Goal: Information Seeking & Learning: Check status

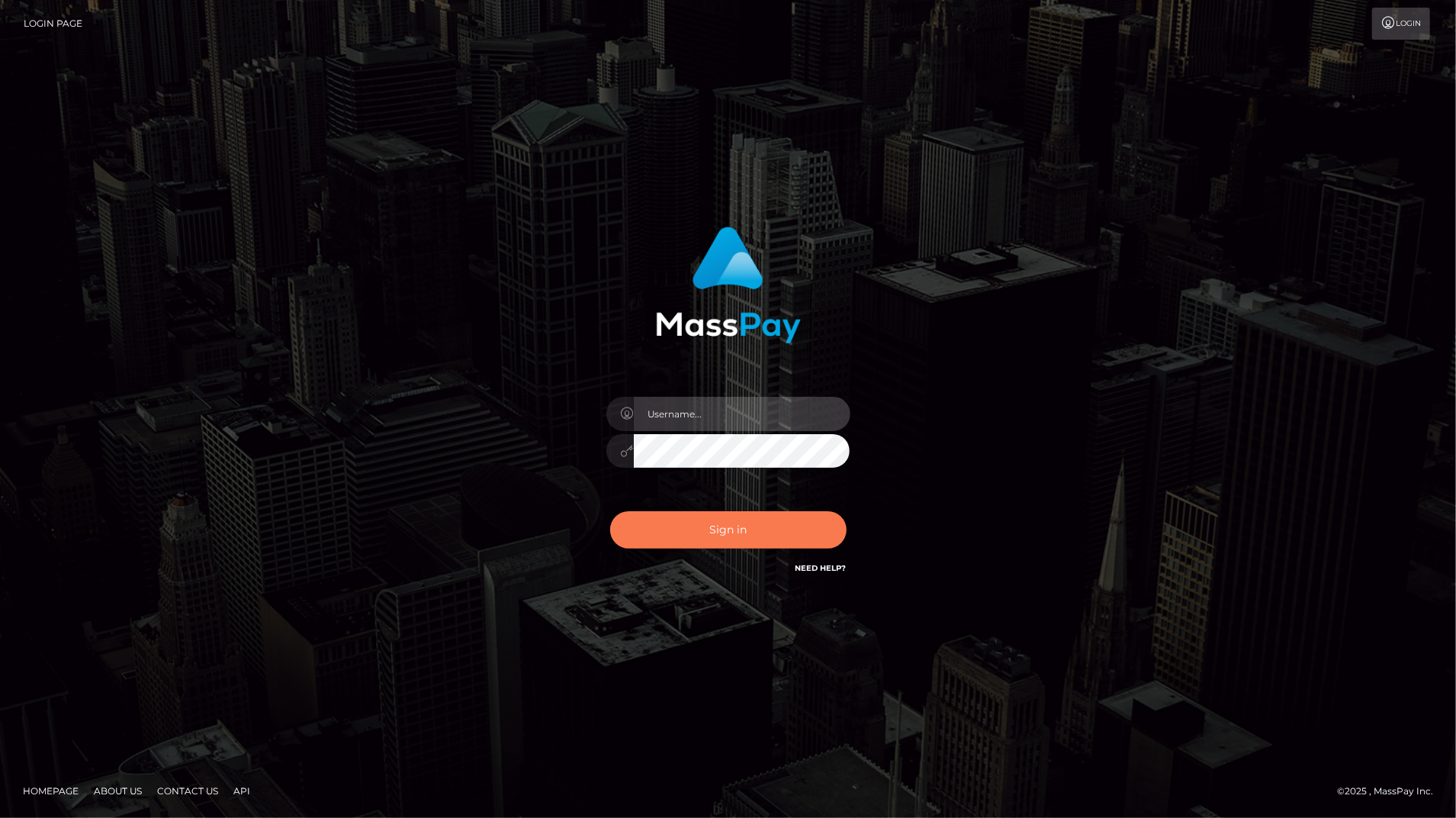
type input "bengreen"
click at [796, 543] on button "Sign in" at bounding box center [728, 529] width 236 height 38
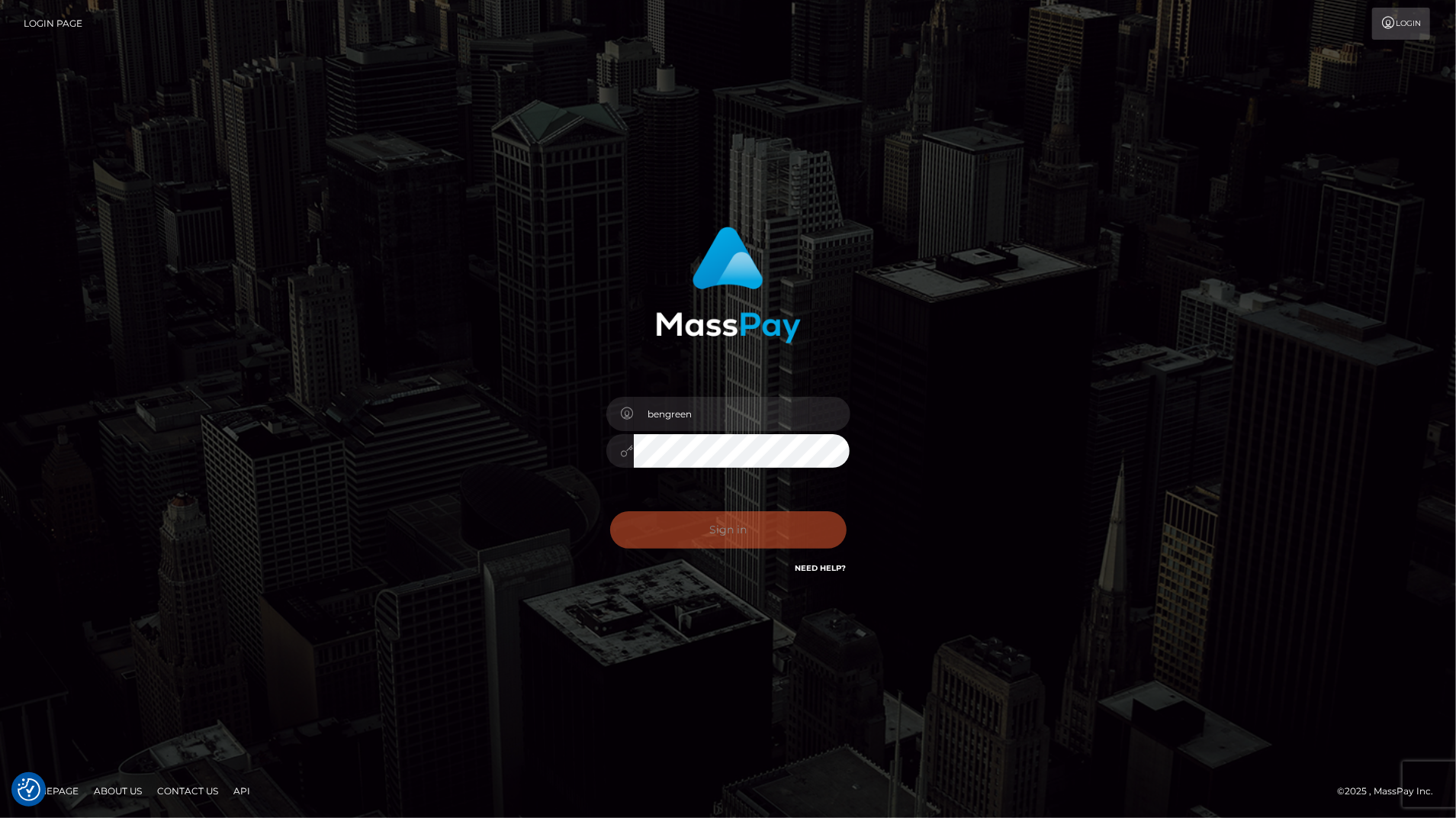
checkbox input "true"
click at [740, 529] on button "Sign in" at bounding box center [728, 529] width 236 height 38
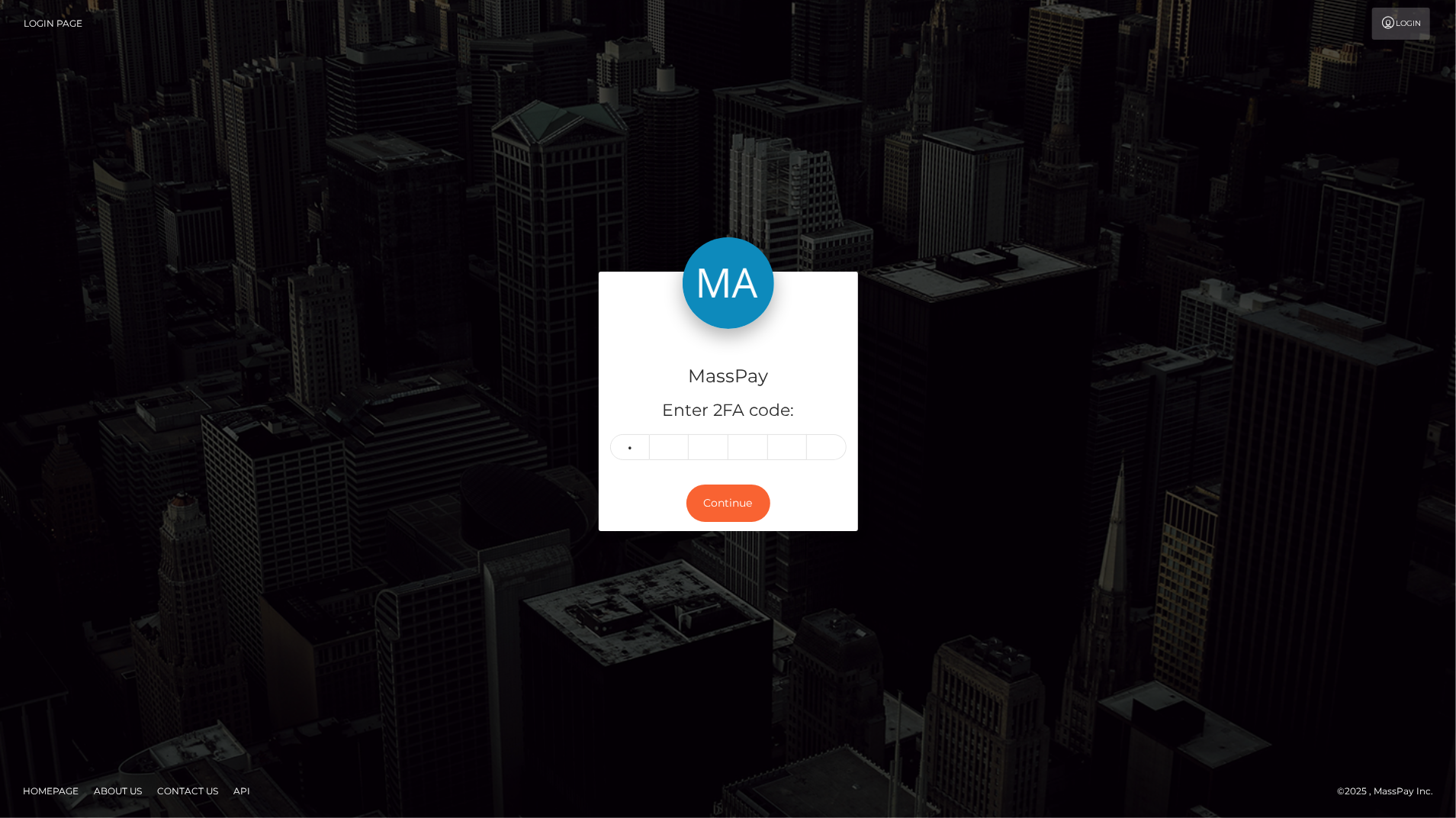
type input "2"
type input "3"
type input "9"
type input "3"
type input "2"
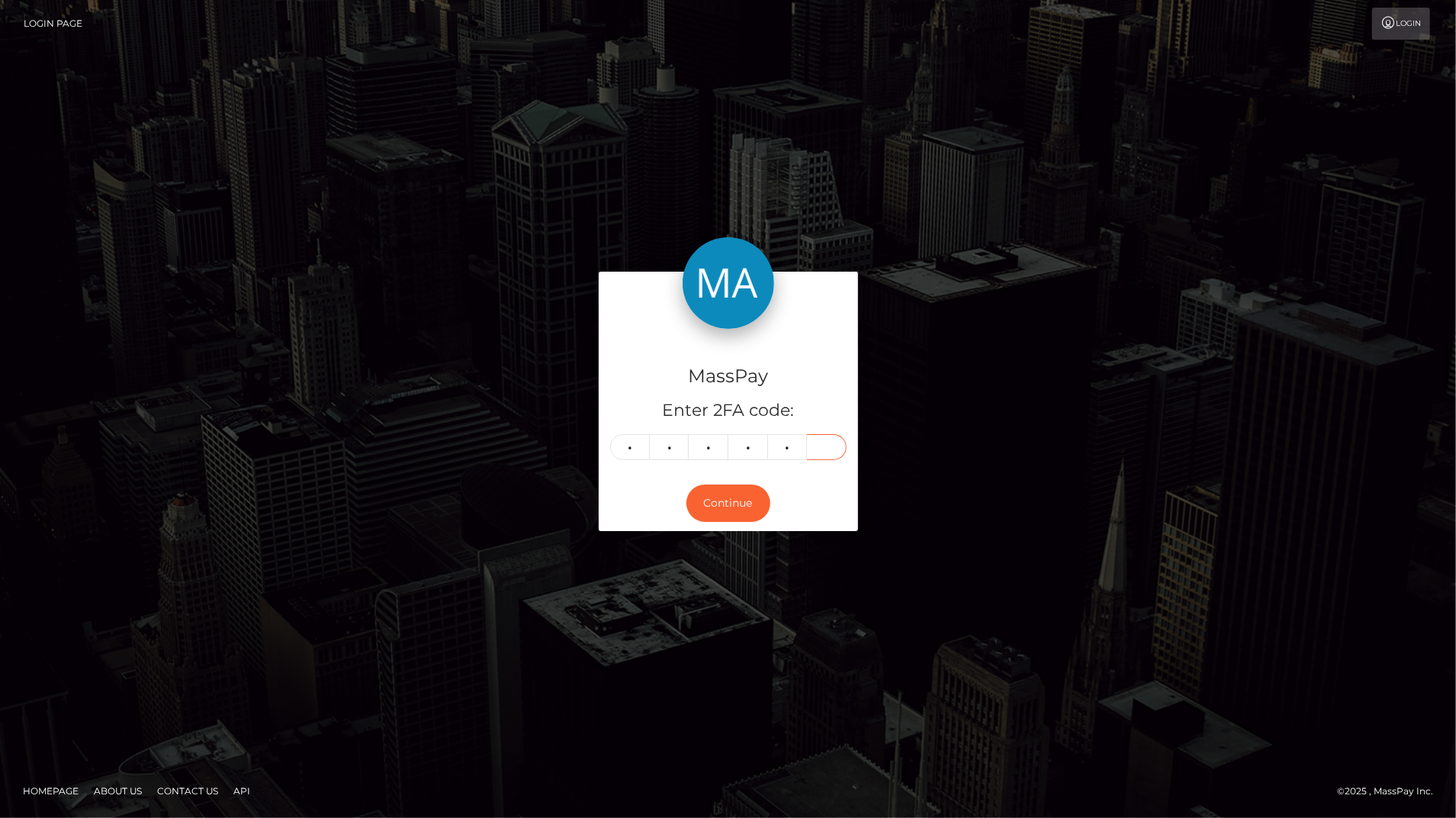
type input "0"
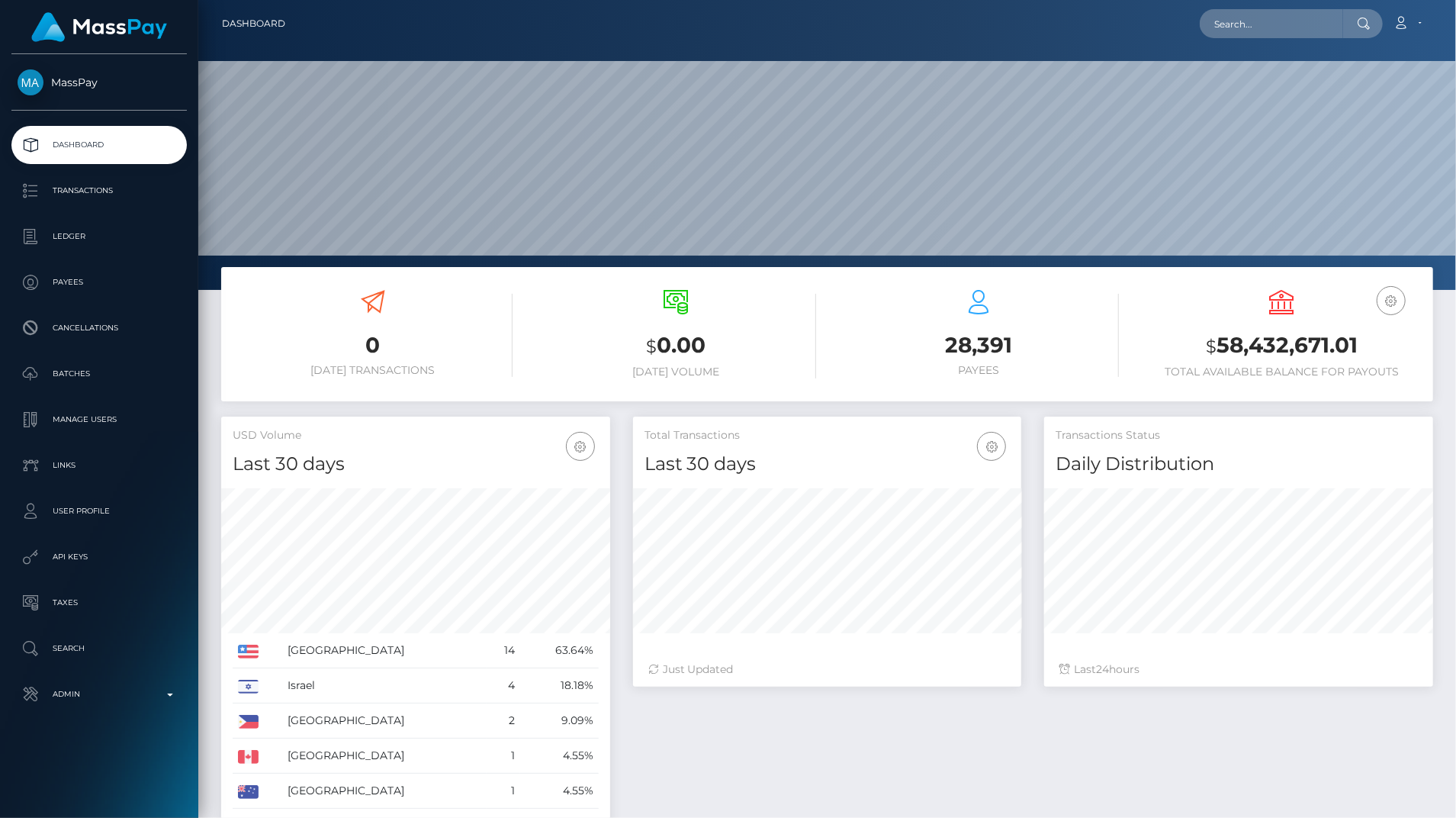
scroll to position [270, 388]
click at [158, 685] on p "Admin" at bounding box center [99, 694] width 163 height 23
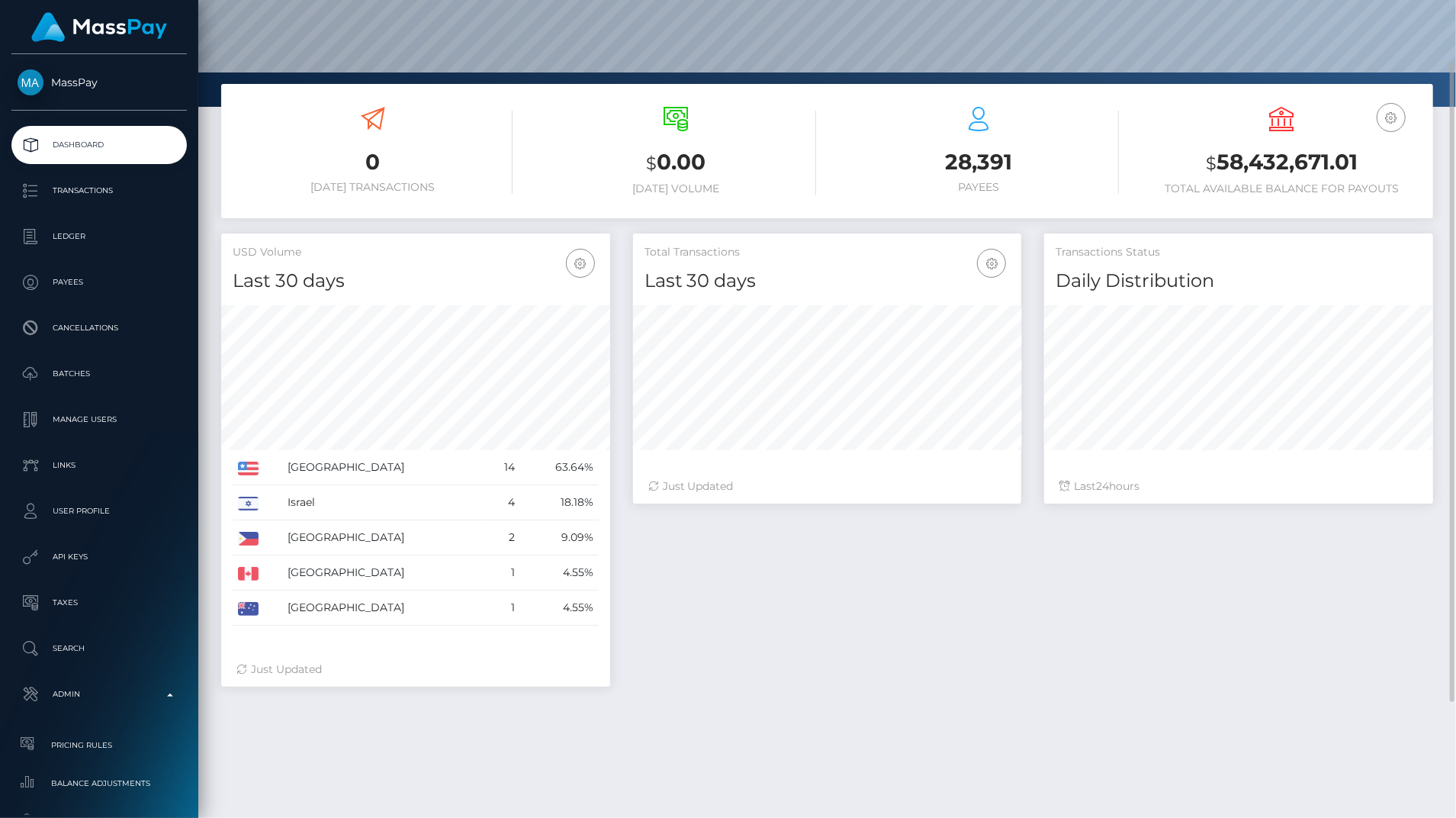
scroll to position [225, 0]
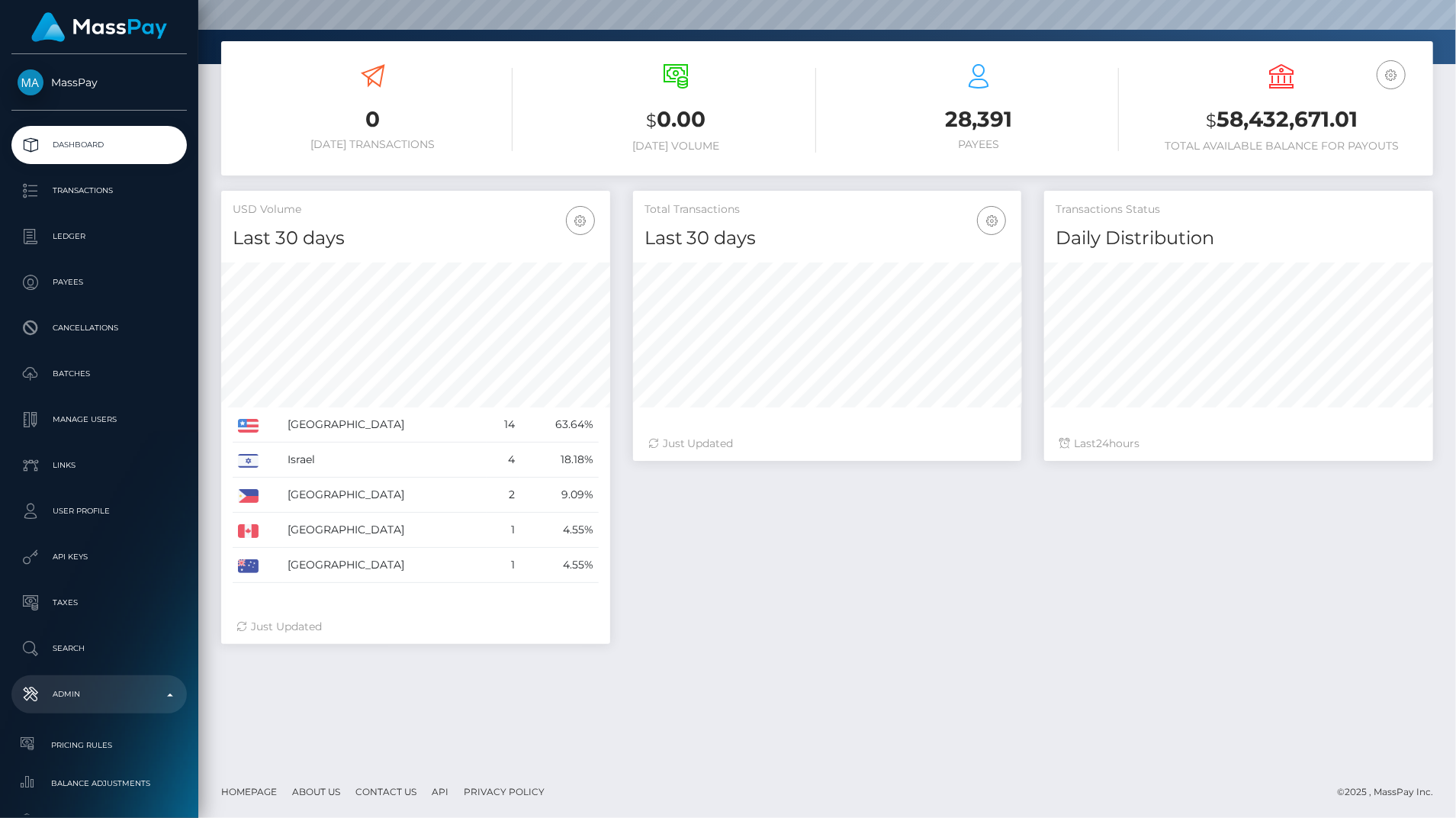
click at [155, 707] on link "Admin" at bounding box center [99, 694] width 175 height 38
click at [158, 707] on link "Admin" at bounding box center [99, 694] width 175 height 38
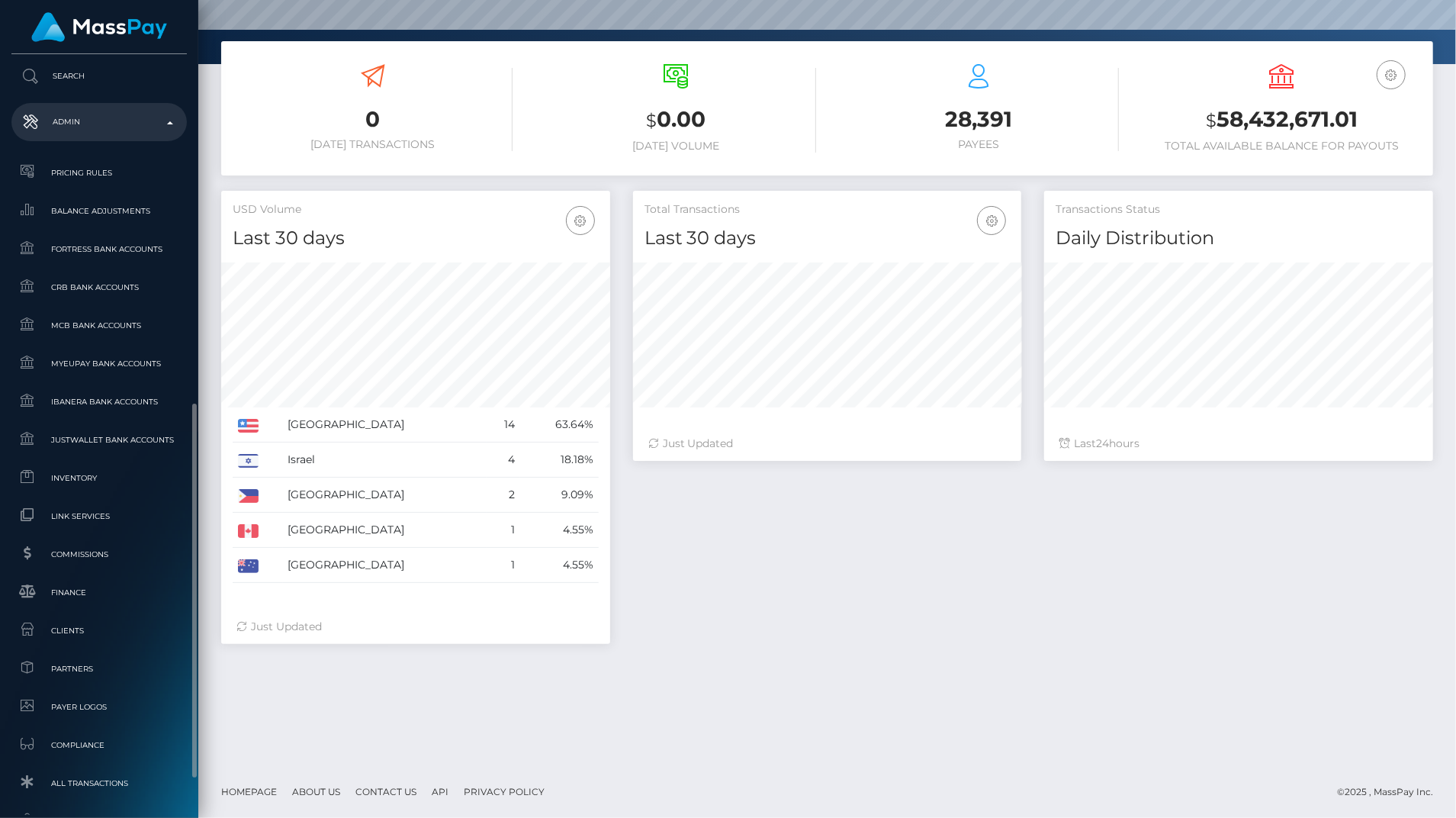
scroll to position [686, 0]
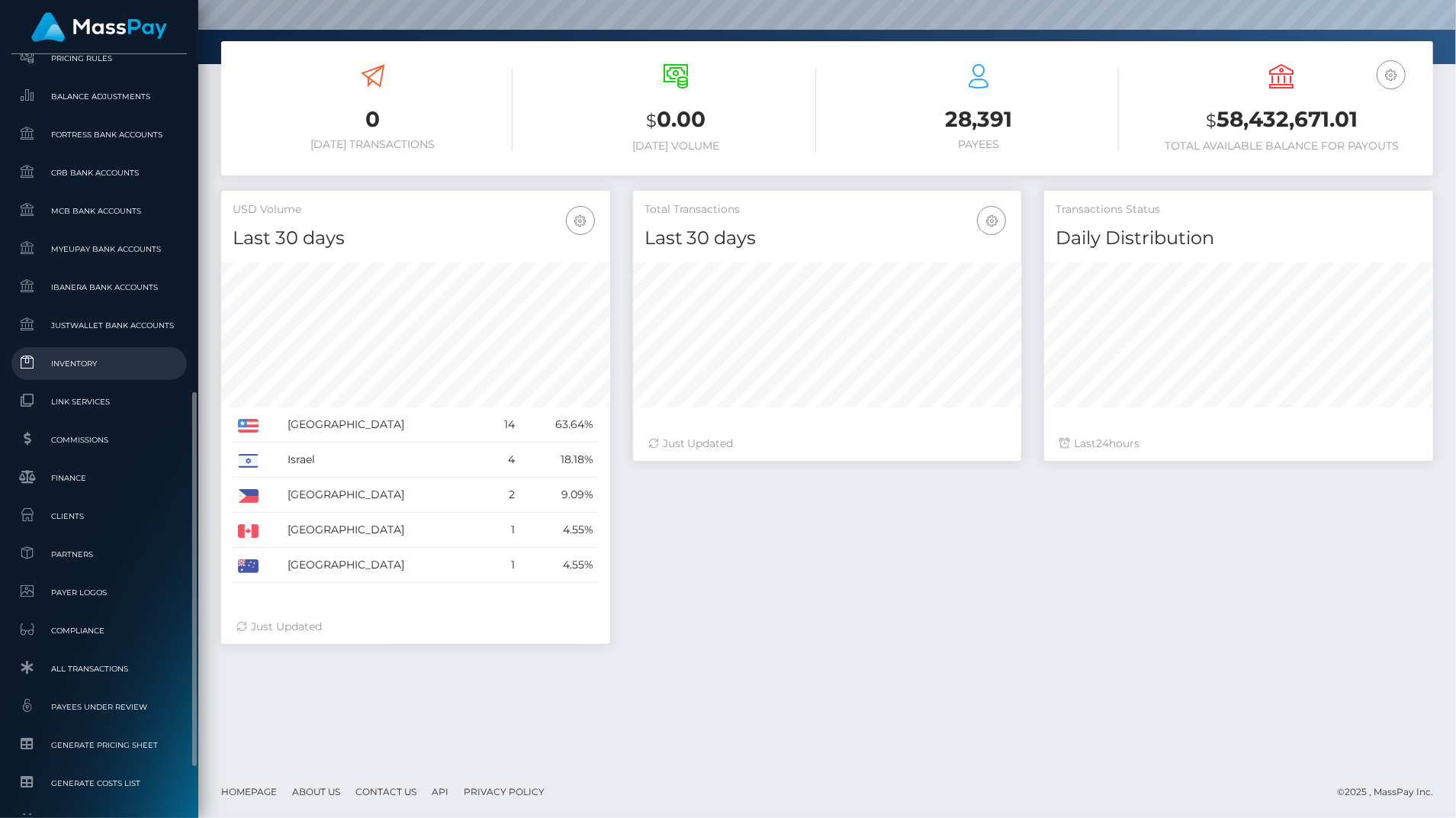
click at [93, 372] on span "Inventory" at bounding box center [99, 363] width 163 height 18
click at [95, 109] on link "Balance Adjustments" at bounding box center [99, 96] width 175 height 33
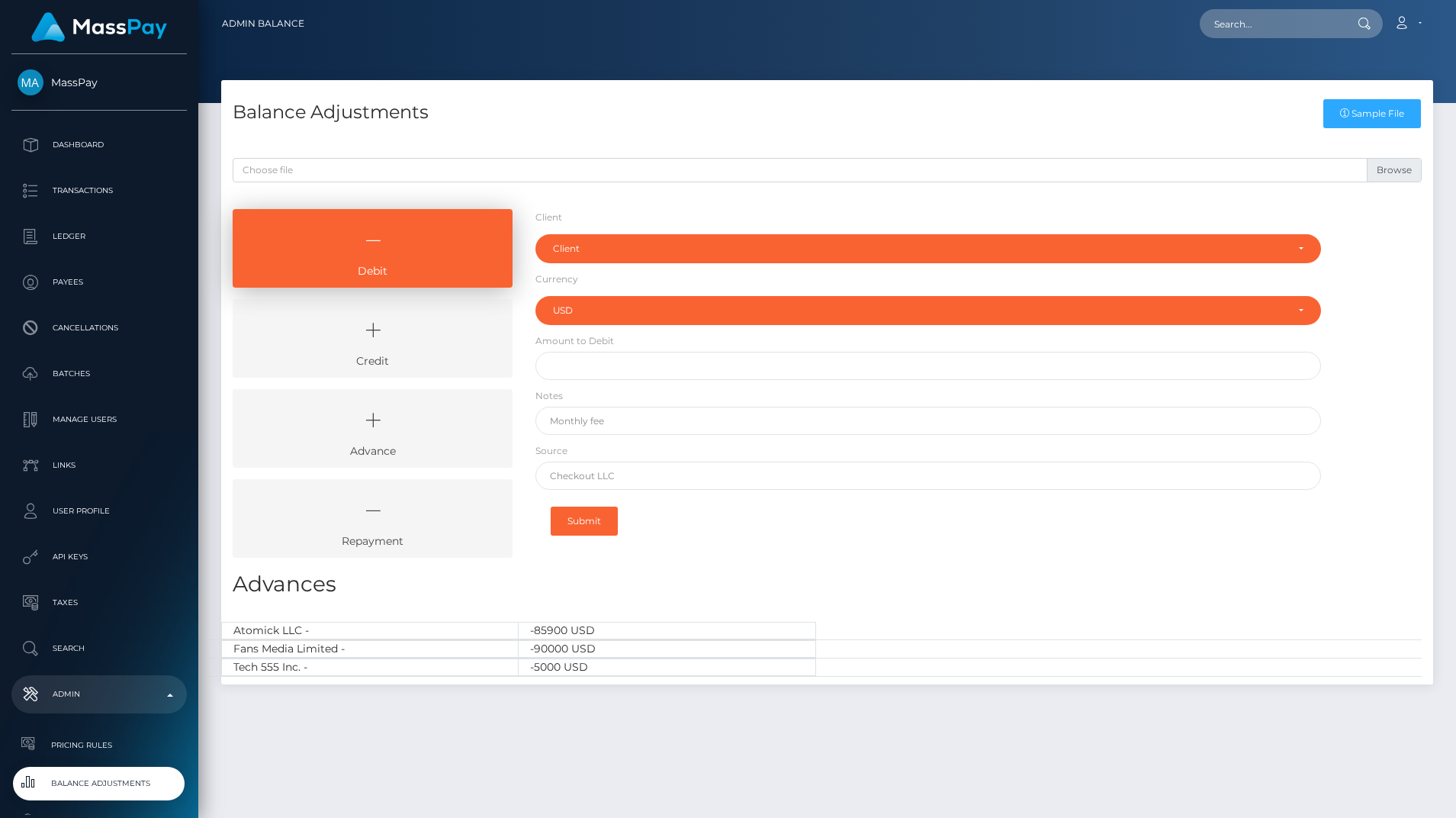
select select "USD"
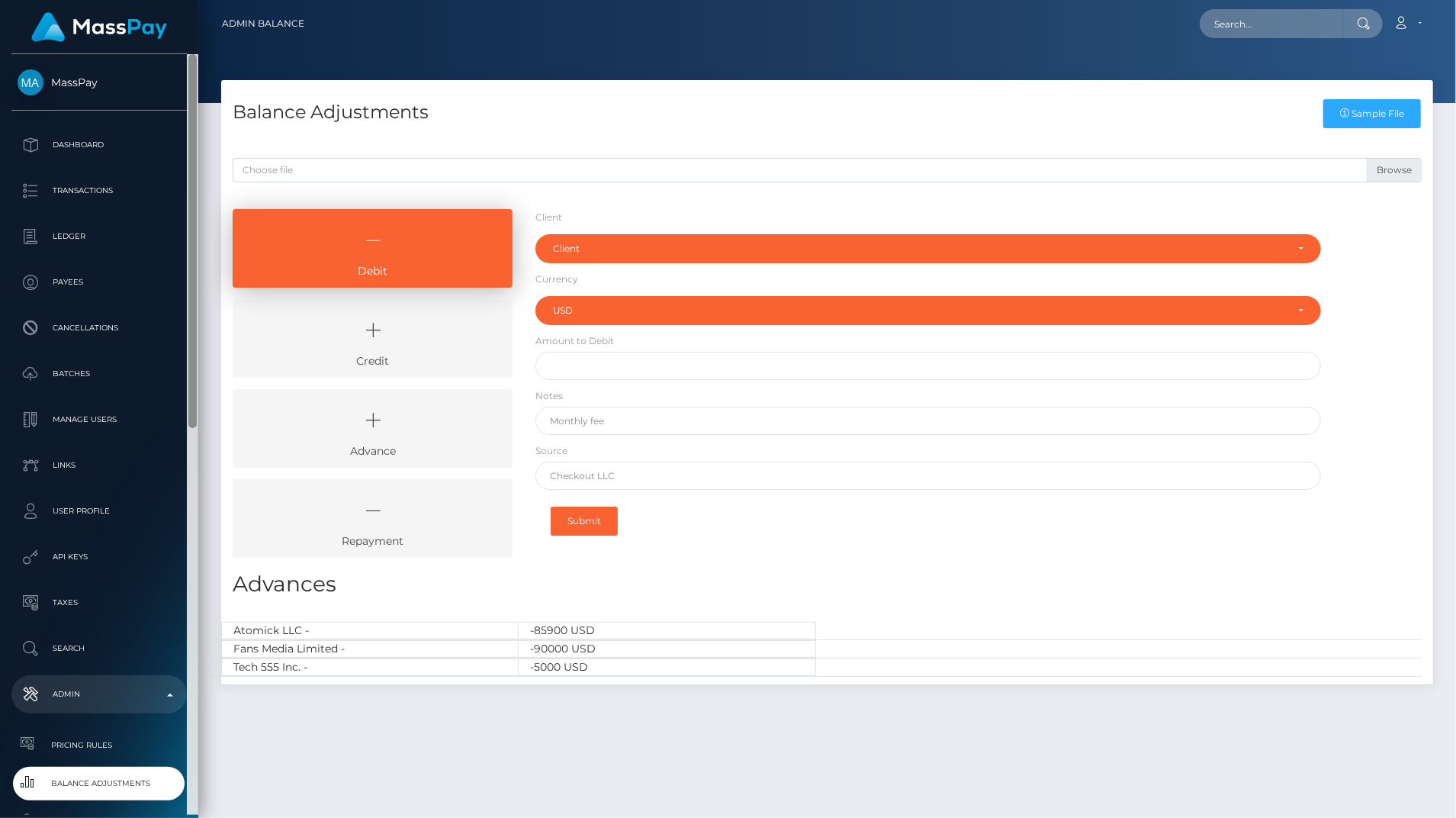
click at [195, 740] on div at bounding box center [192, 434] width 12 height 760
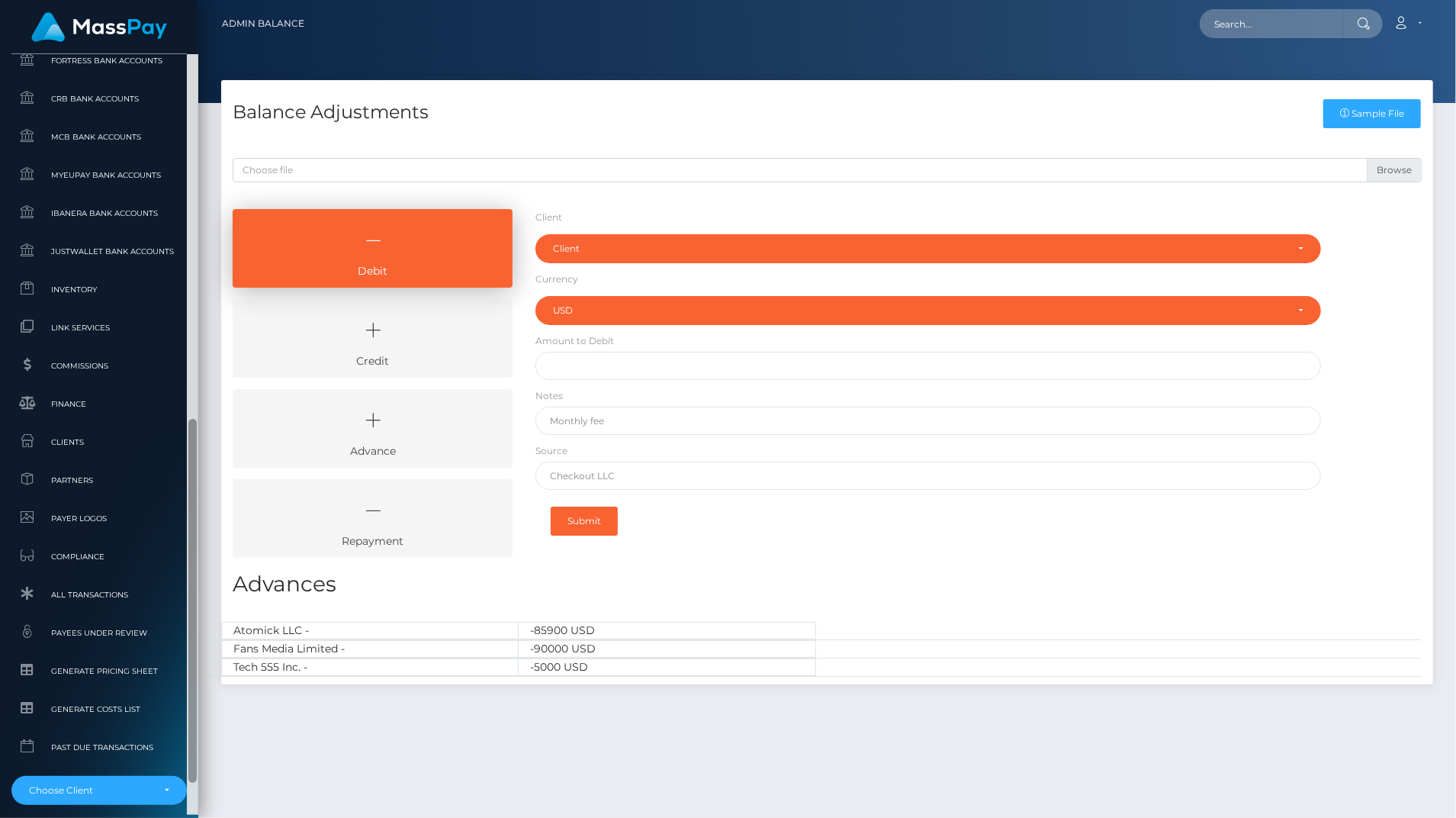
click at [195, 740] on div at bounding box center [192, 600] width 8 height 364
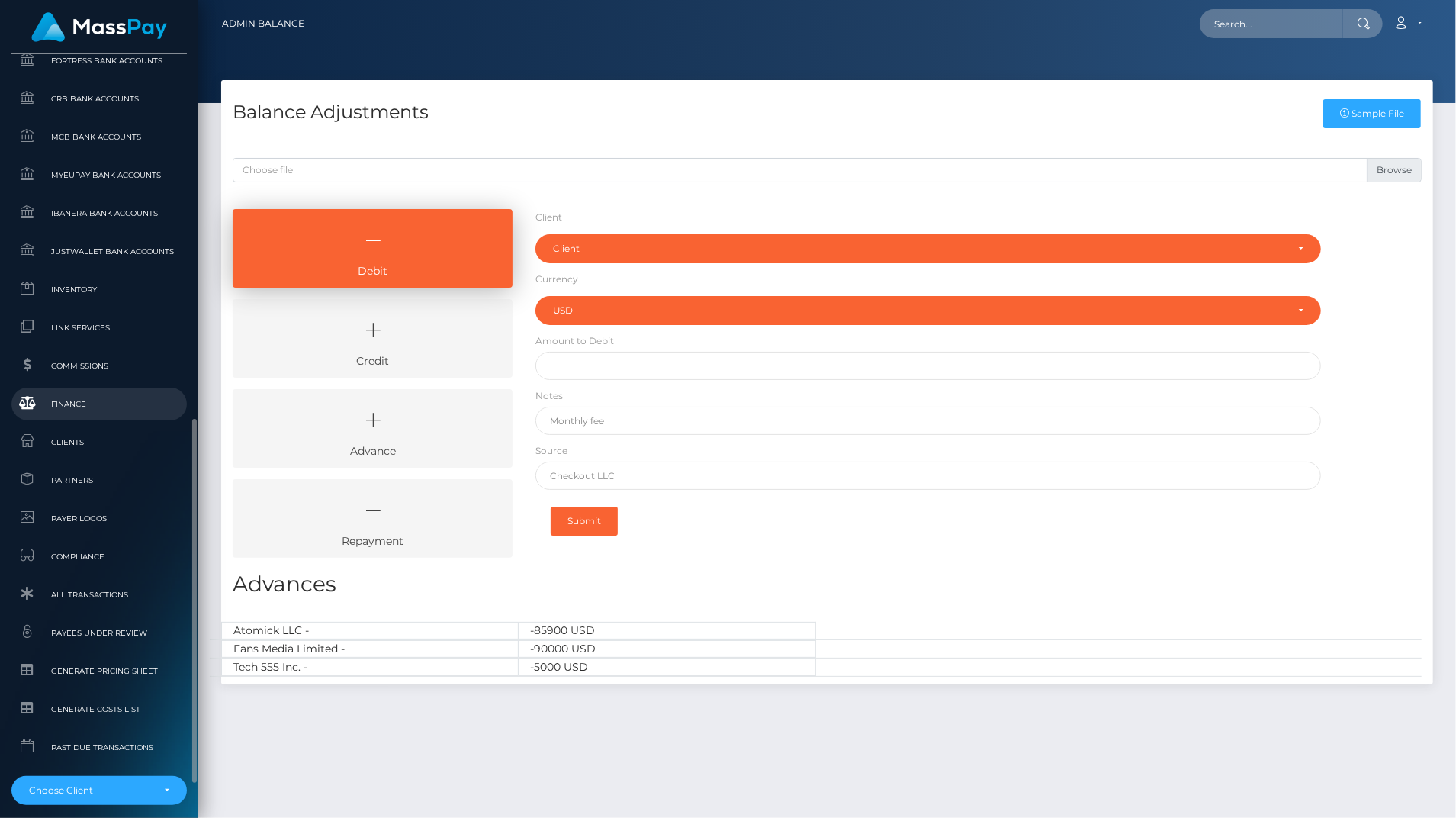
click at [70, 406] on span "Finance" at bounding box center [99, 404] width 163 height 18
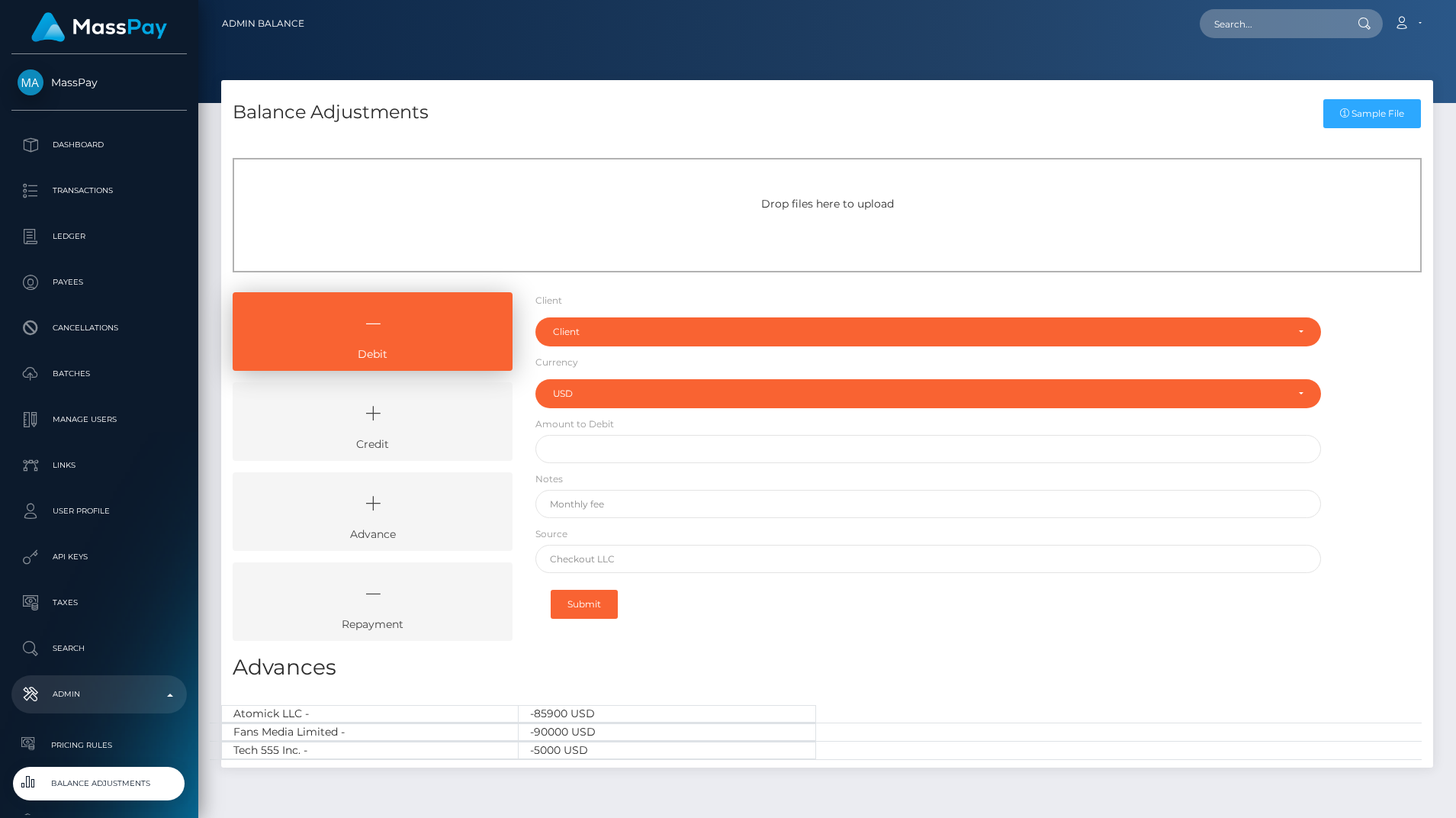
select select "USD"
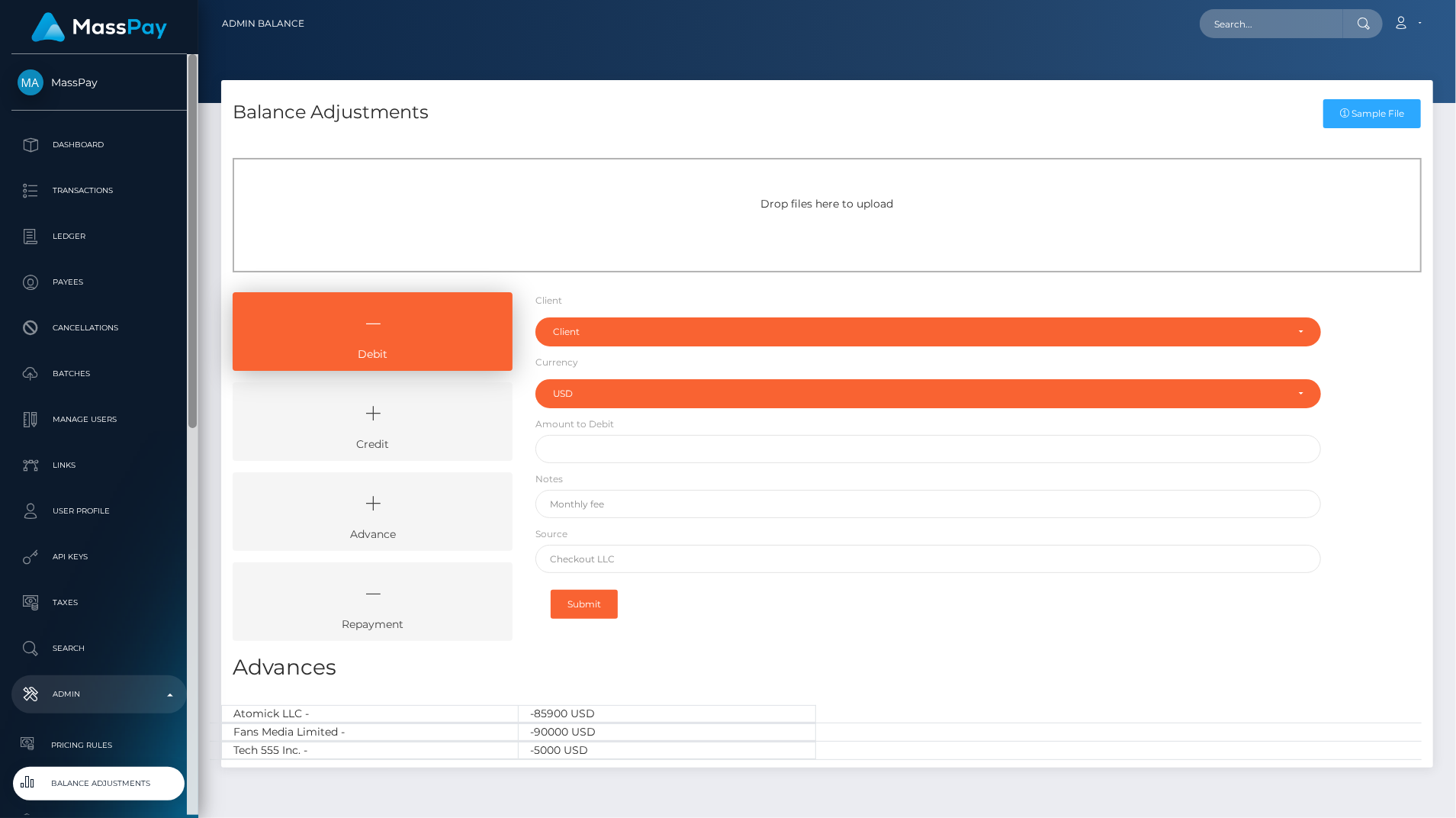
click at [192, 619] on div at bounding box center [192, 434] width 12 height 760
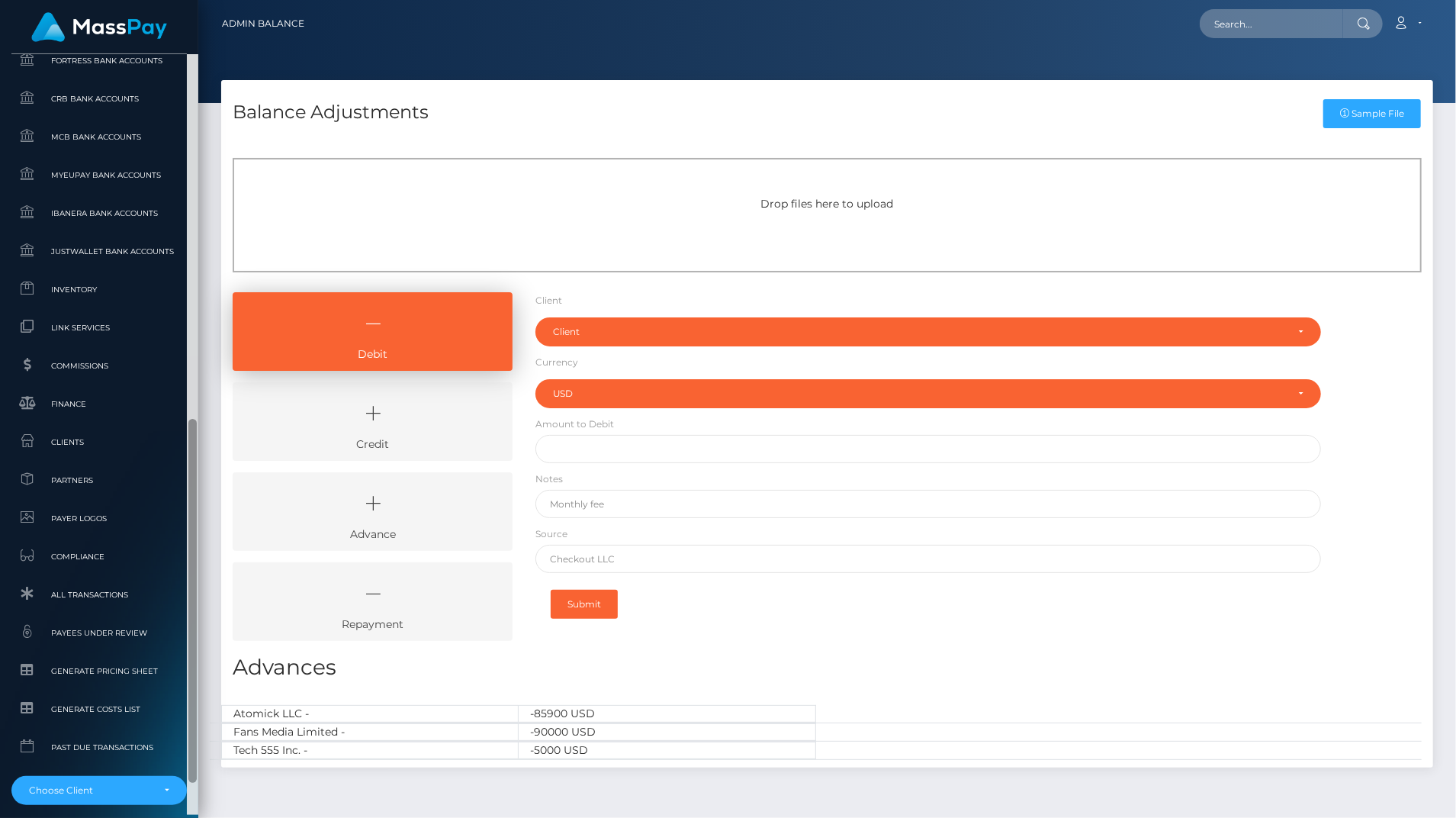
click at [192, 619] on div at bounding box center [192, 600] width 8 height 364
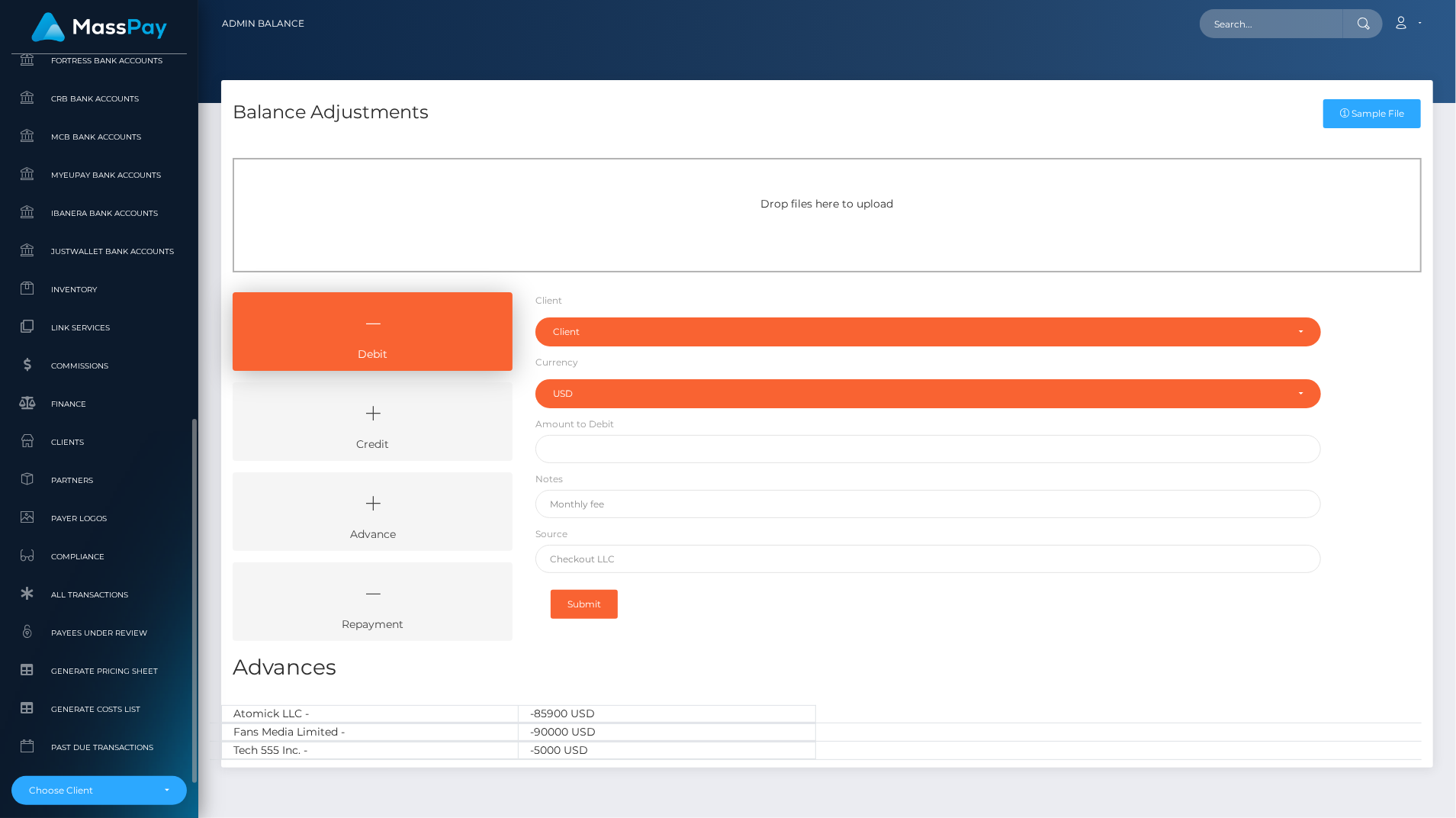
click at [78, 269] on ul "Pricing Rules Balance Adjustments Fortress Bank Accounts CRB Bank Accounts" at bounding box center [99, 386] width 198 height 837
click at [78, 287] on span "Inventory" at bounding box center [99, 289] width 163 height 18
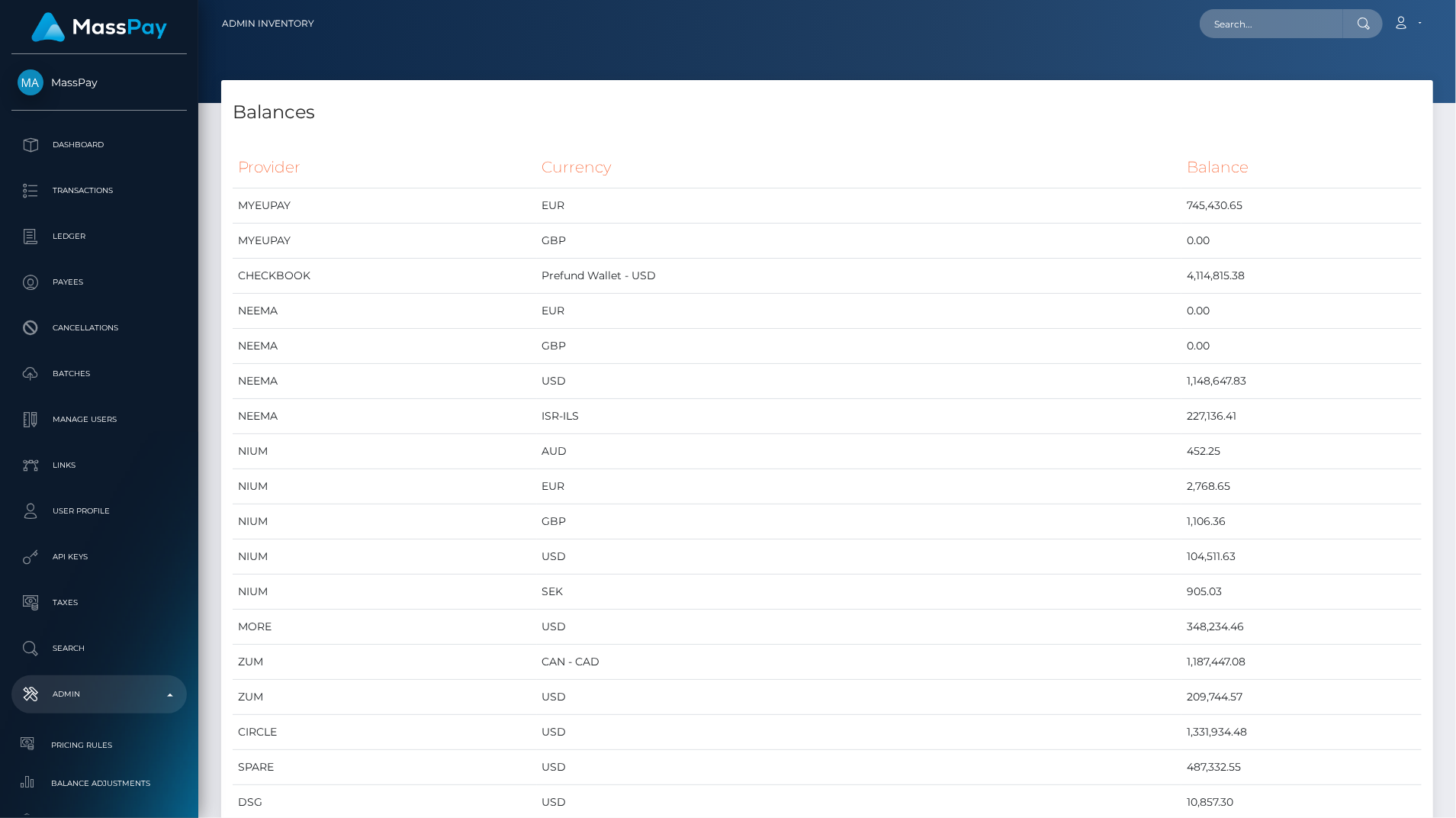
scroll to position [7853, 1211]
click at [1188, 277] on td "4,114,815.38" at bounding box center [1301, 276] width 240 height 35
click at [260, 149] on th "Provider" at bounding box center [385, 167] width 305 height 42
drag, startPoint x: 244, startPoint y: 162, endPoint x: 258, endPoint y: 191, distance: 32.2
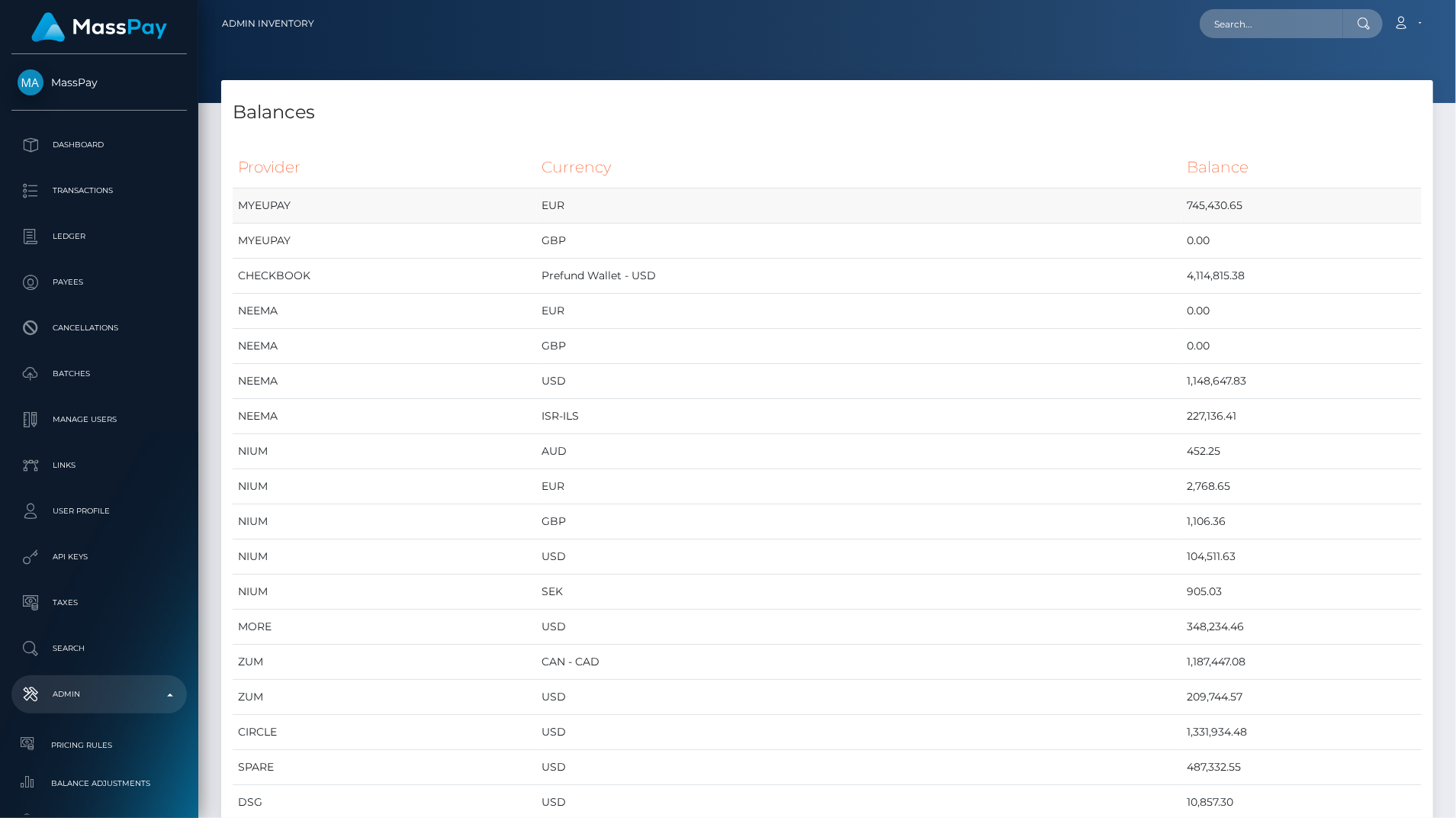
drag, startPoint x: 258, startPoint y: 191, endPoint x: 236, endPoint y: 175, distance: 27.2
click at [236, 175] on th "Provider" at bounding box center [385, 167] width 305 height 42
click at [242, 163] on th "Provider" at bounding box center [385, 167] width 305 height 42
click at [254, 125] on h4 "Balances" at bounding box center [827, 112] width 1189 height 27
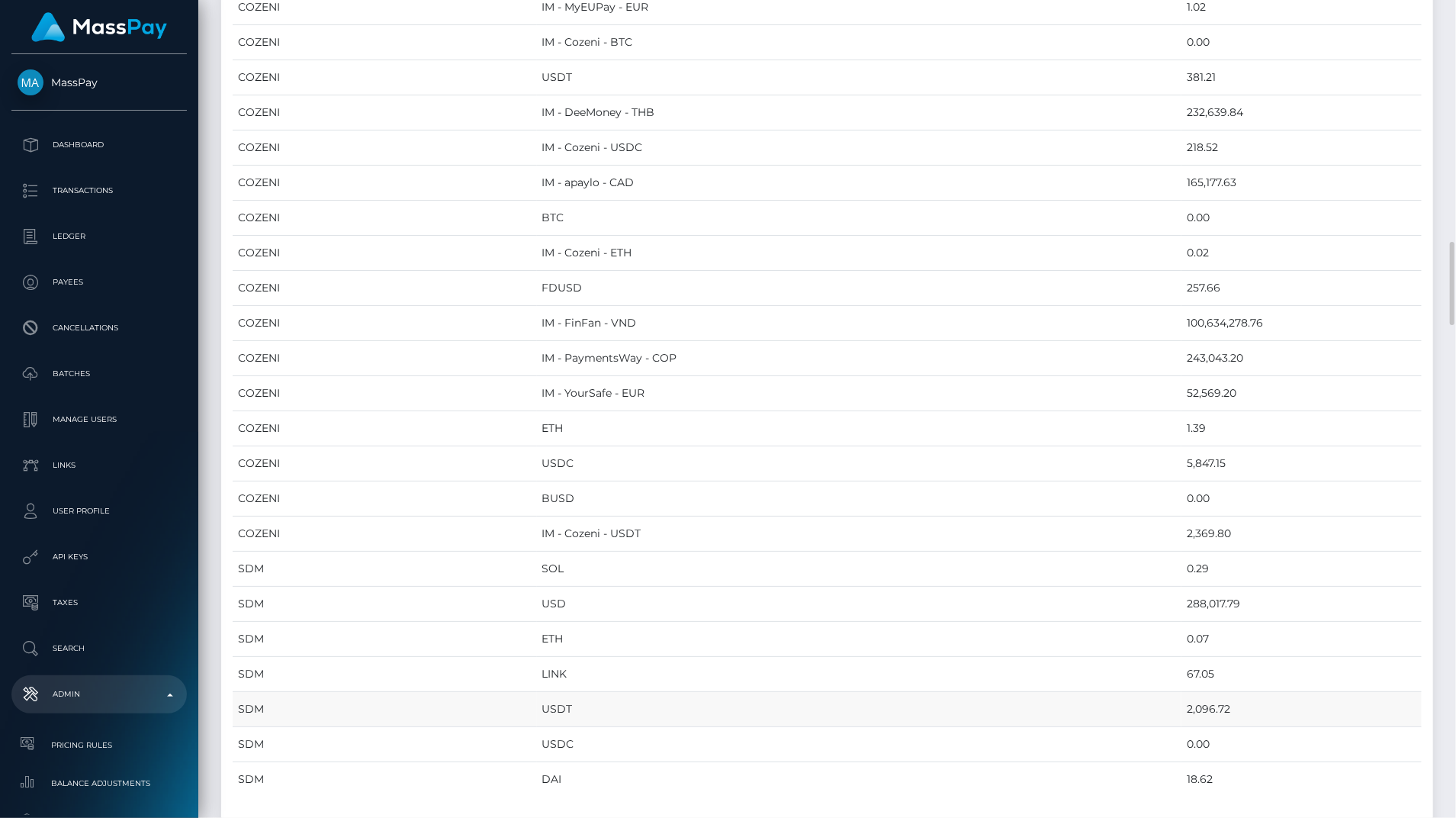
scroll to position [2152, 0]
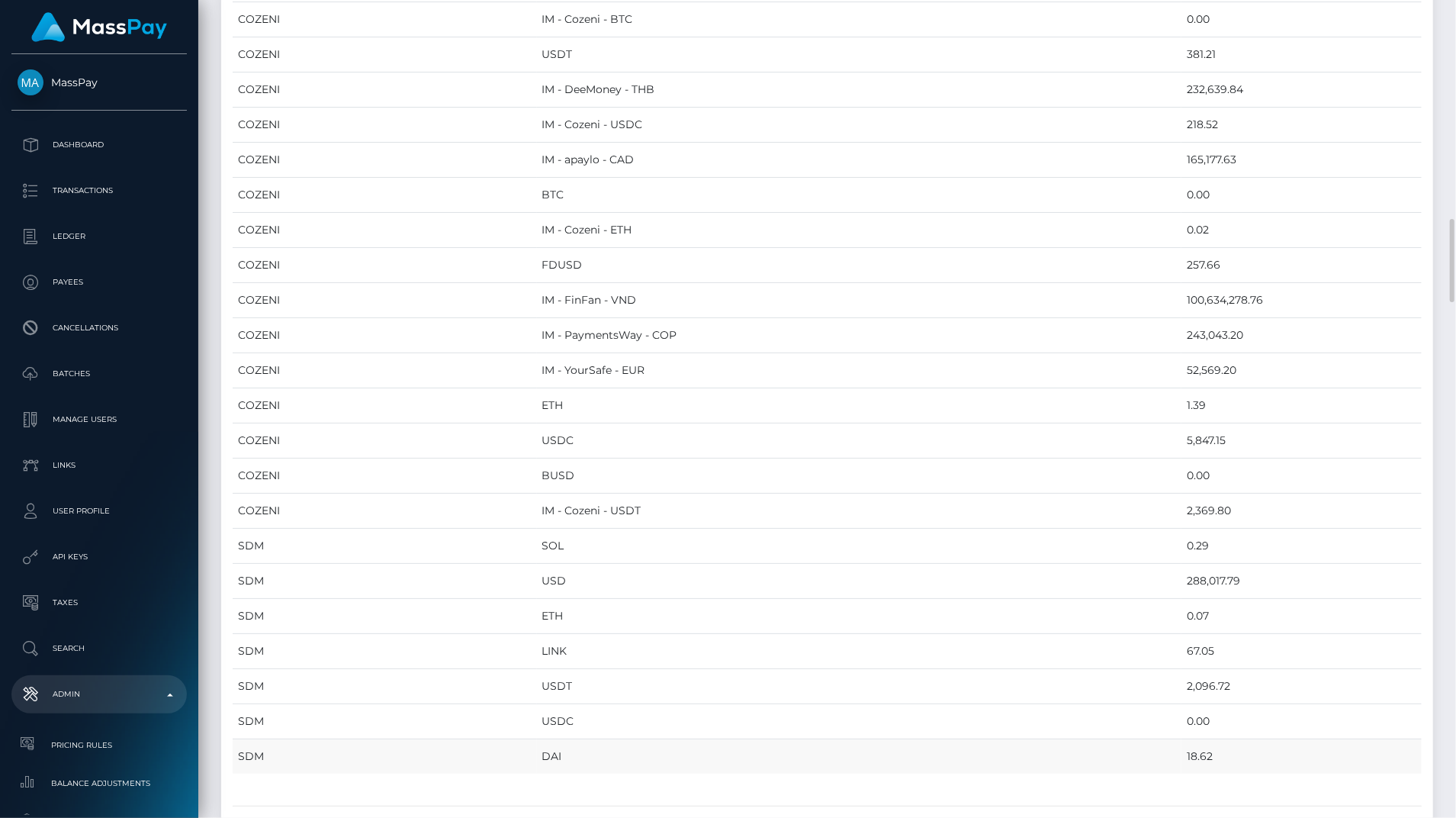
drag, startPoint x: 240, startPoint y: 166, endPoint x: 1162, endPoint y: 724, distance: 1077.7
copy table "Provider Currency Balance MYEUPAY EUR 745,430.65 MYEUPAY GBP 0.00 CHECKBOOK Pre…"
drag, startPoint x: 62, startPoint y: 113, endPoint x: 140, endPoint y: -35, distance: 167.3
click at [140, 0] on html "MassPay Dashboard Transactions Ledger Payees Cancellations Links" at bounding box center [728, 409] width 1456 height 818
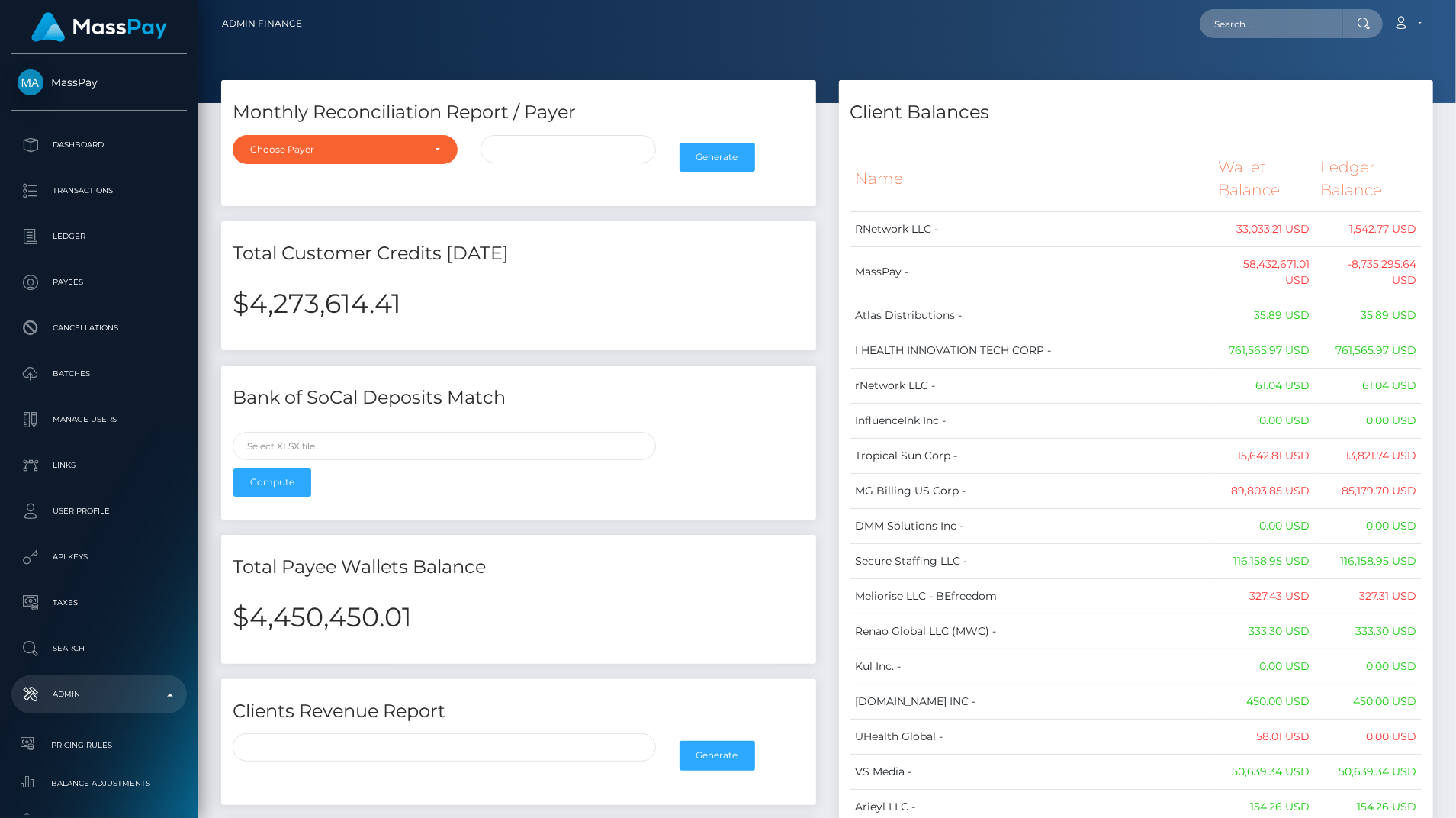
click at [851, 180] on th "Name" at bounding box center [1031, 179] width 363 height 65
click at [866, 182] on th "Name" at bounding box center [1031, 179] width 363 height 65
drag, startPoint x: 861, startPoint y: 179, endPoint x: 925, endPoint y: 233, distance: 83.7
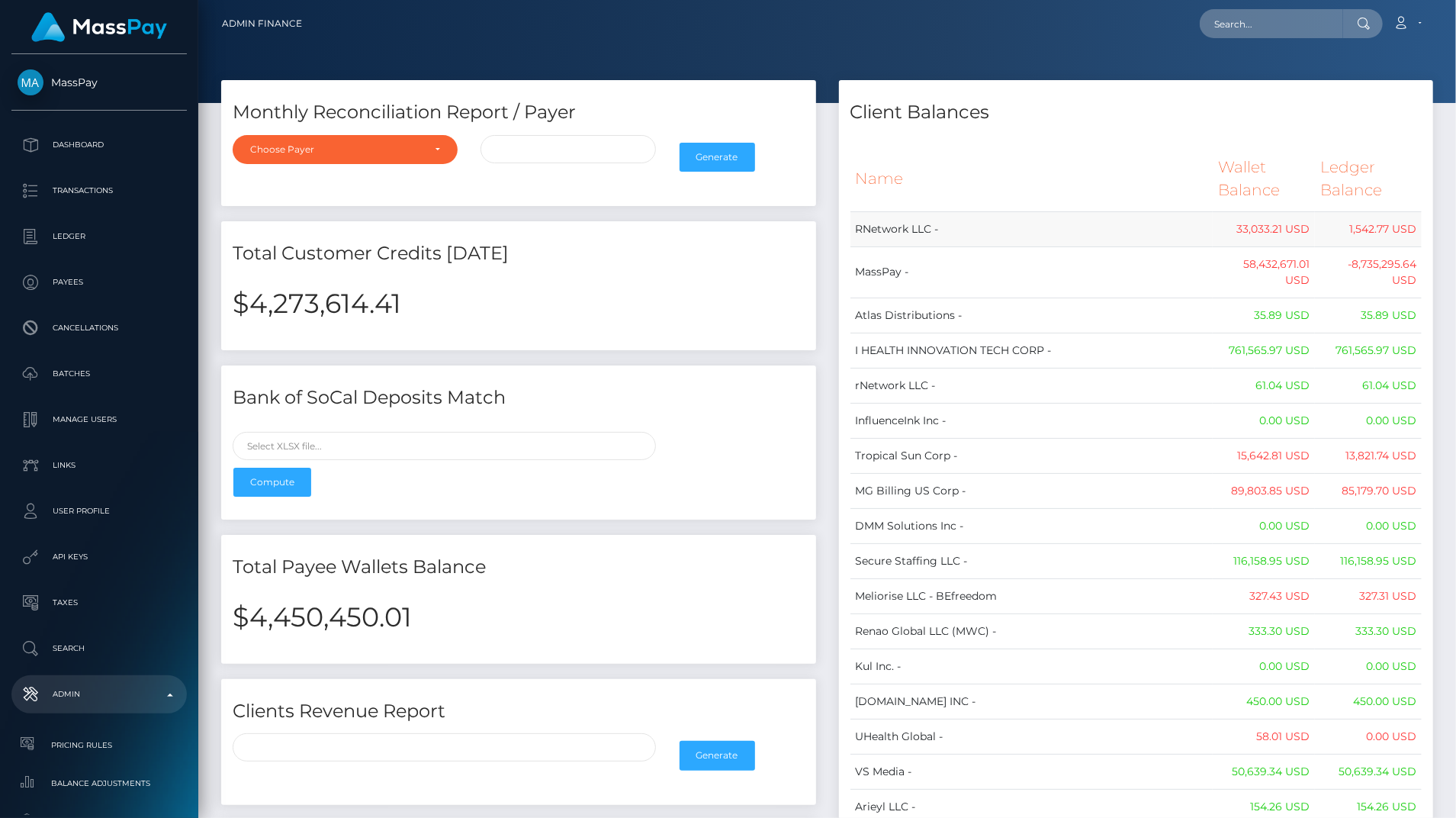
drag, startPoint x: 925, startPoint y: 233, endPoint x: 876, endPoint y: 192, distance: 63.9
click at [876, 192] on th "Name" at bounding box center [1031, 179] width 363 height 65
click at [861, 189] on th "Name" at bounding box center [1031, 179] width 363 height 65
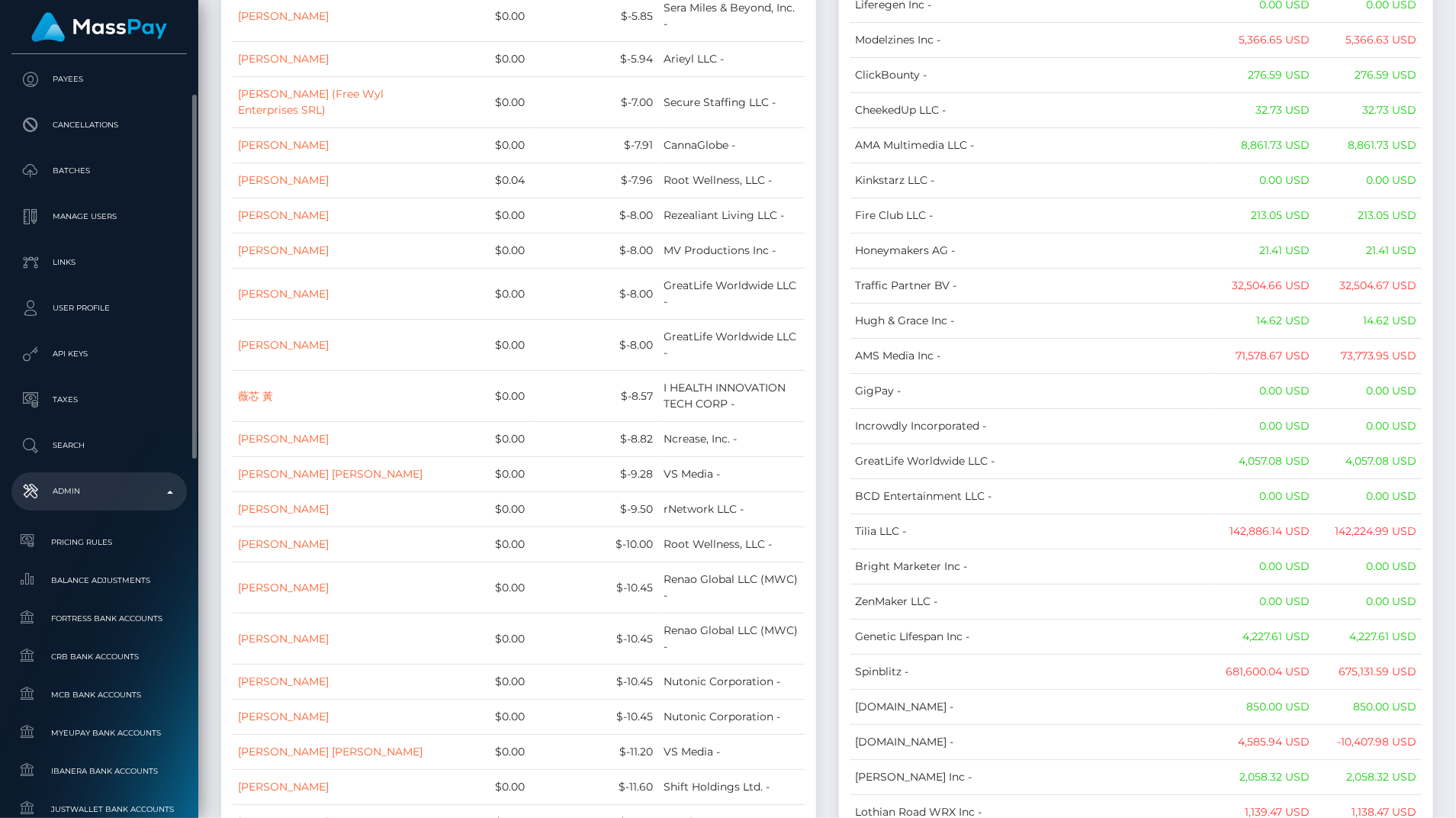
scroll to position [241, 0]
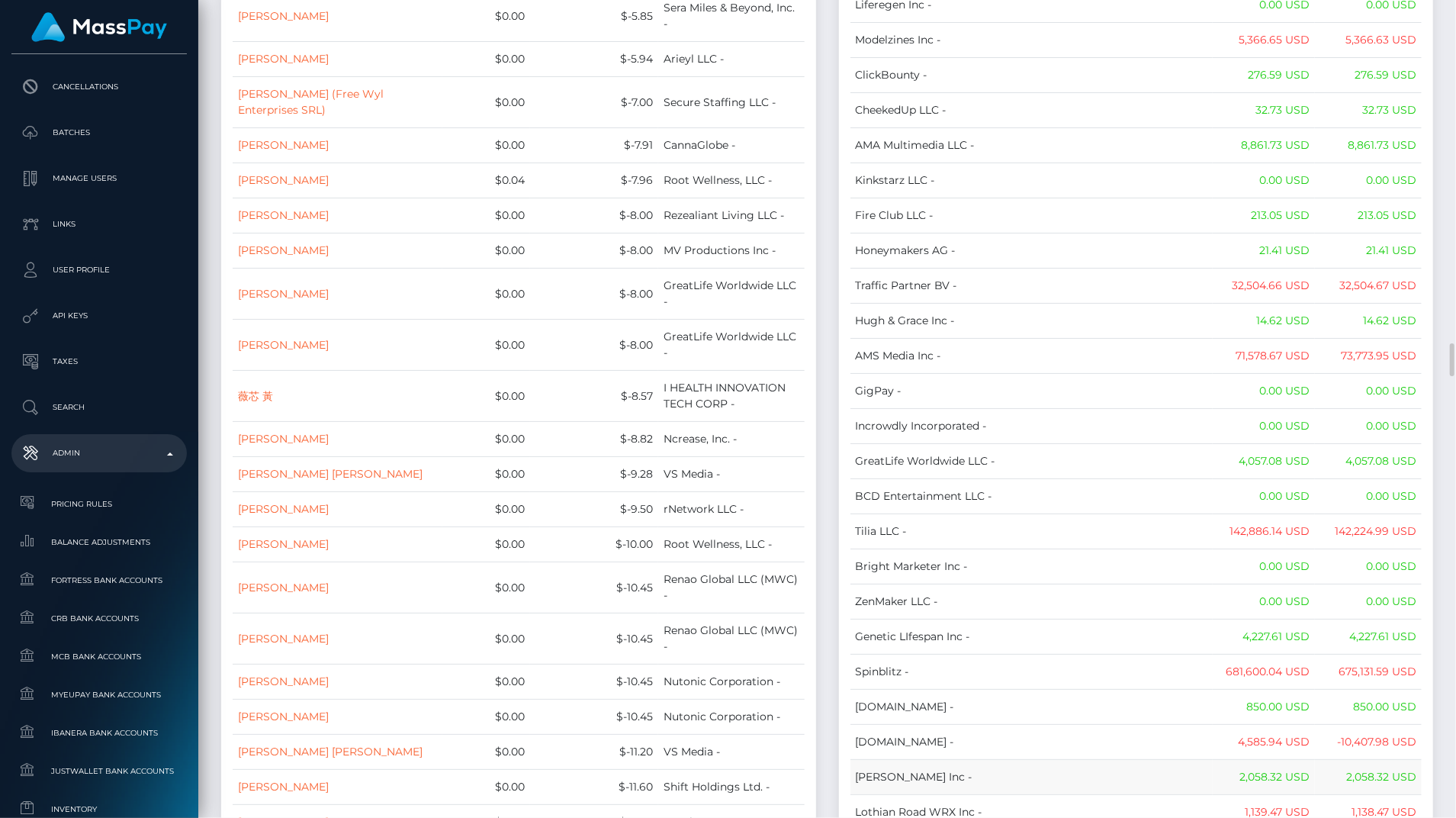
drag, startPoint x: 854, startPoint y: 181, endPoint x: 1336, endPoint y: 682, distance: 695.2
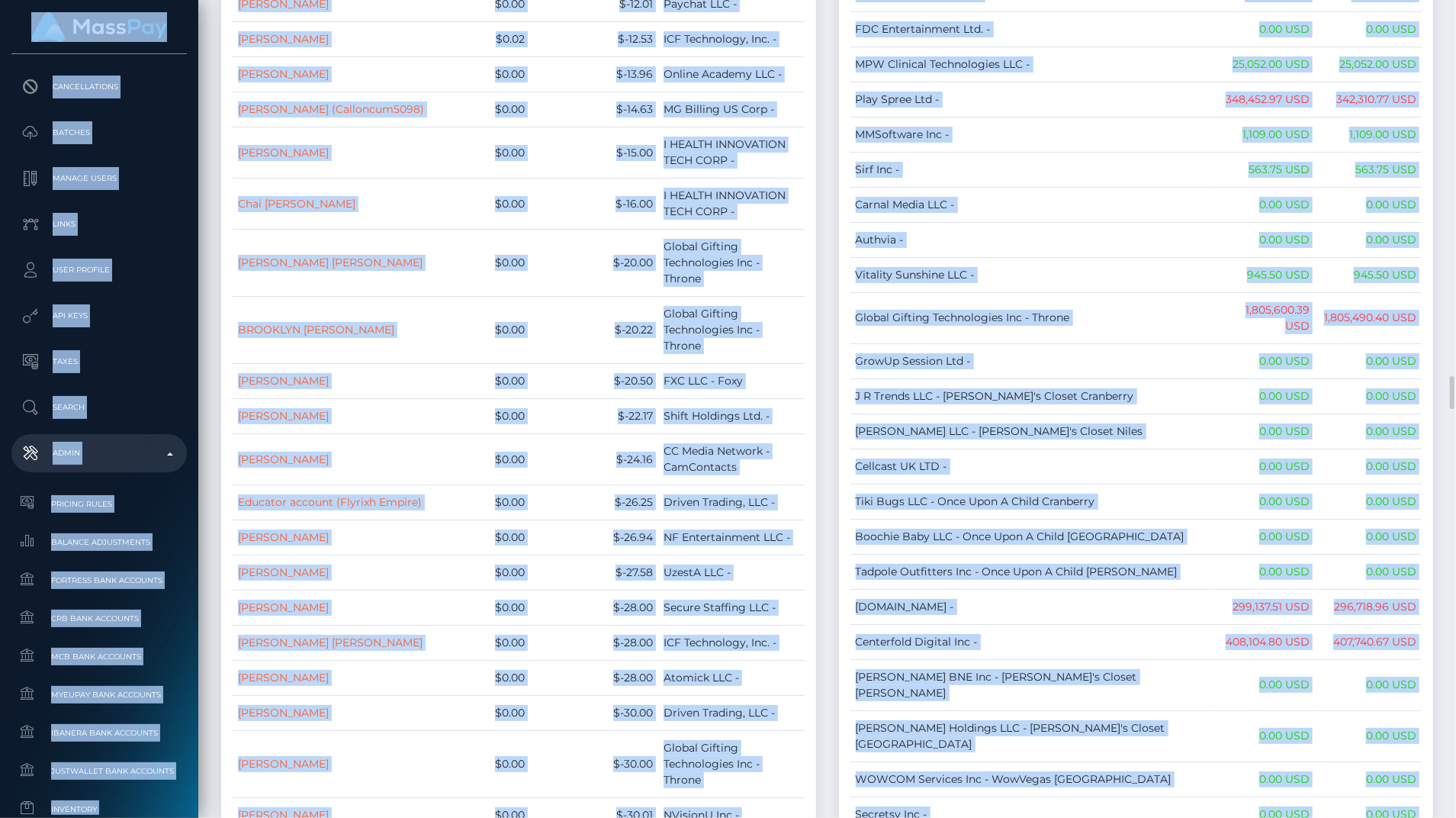
drag, startPoint x: 1454, startPoint y: 362, endPoint x: 1460, endPoint y: 668, distance: 306.1
click at [1455, 668] on html "MassPay Dashboard Transactions Ledger Payees Cancellations Links" at bounding box center [728, 409] width 1456 height 818
copy div "MassPay Dashboard Transactions Ledger Payees Cancellations Batches Manage Users…"
click at [1334, 519] on td "0.00 USD" at bounding box center [1368, 536] width 107 height 35
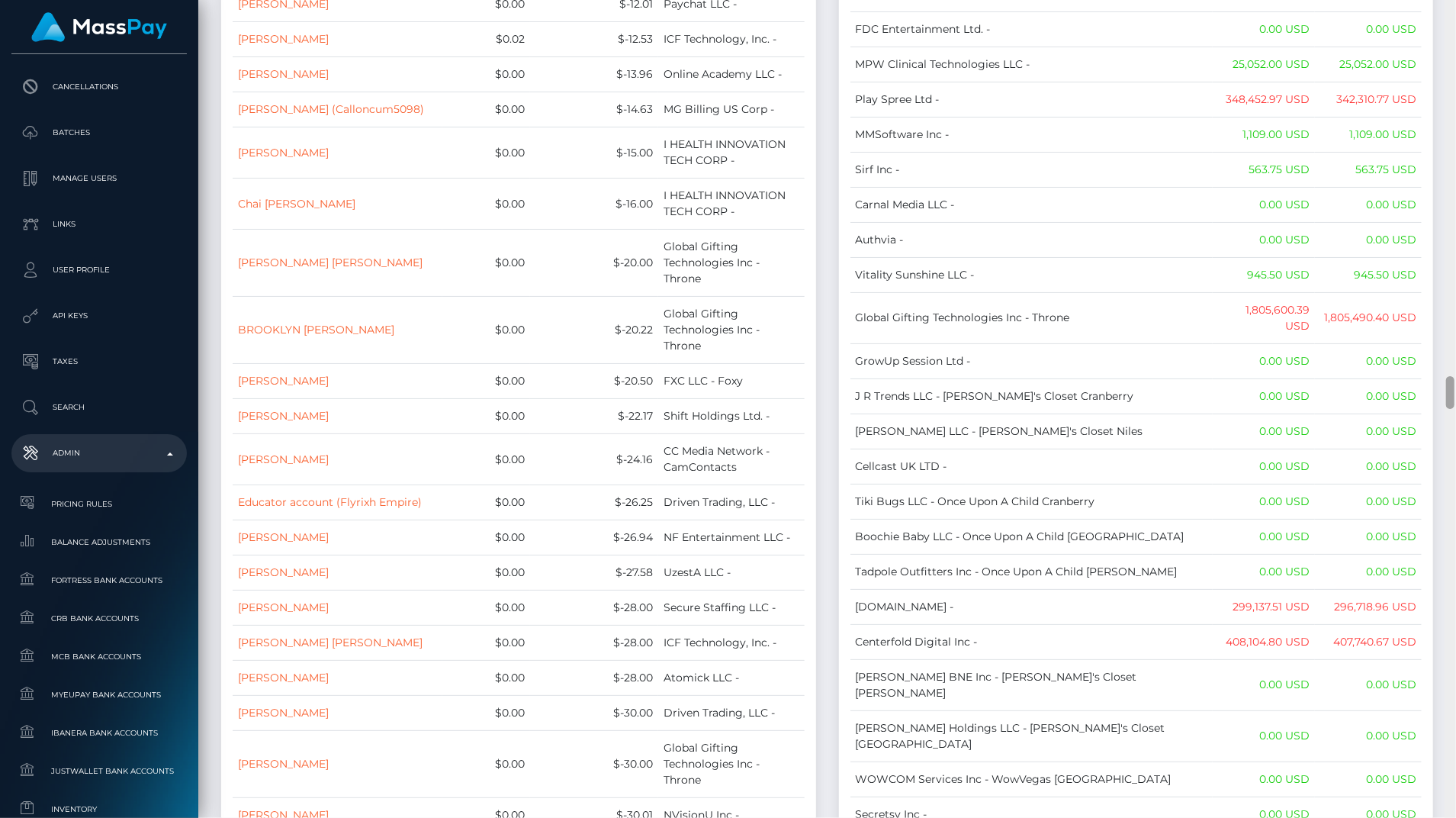
scroll to position [10105, 0]
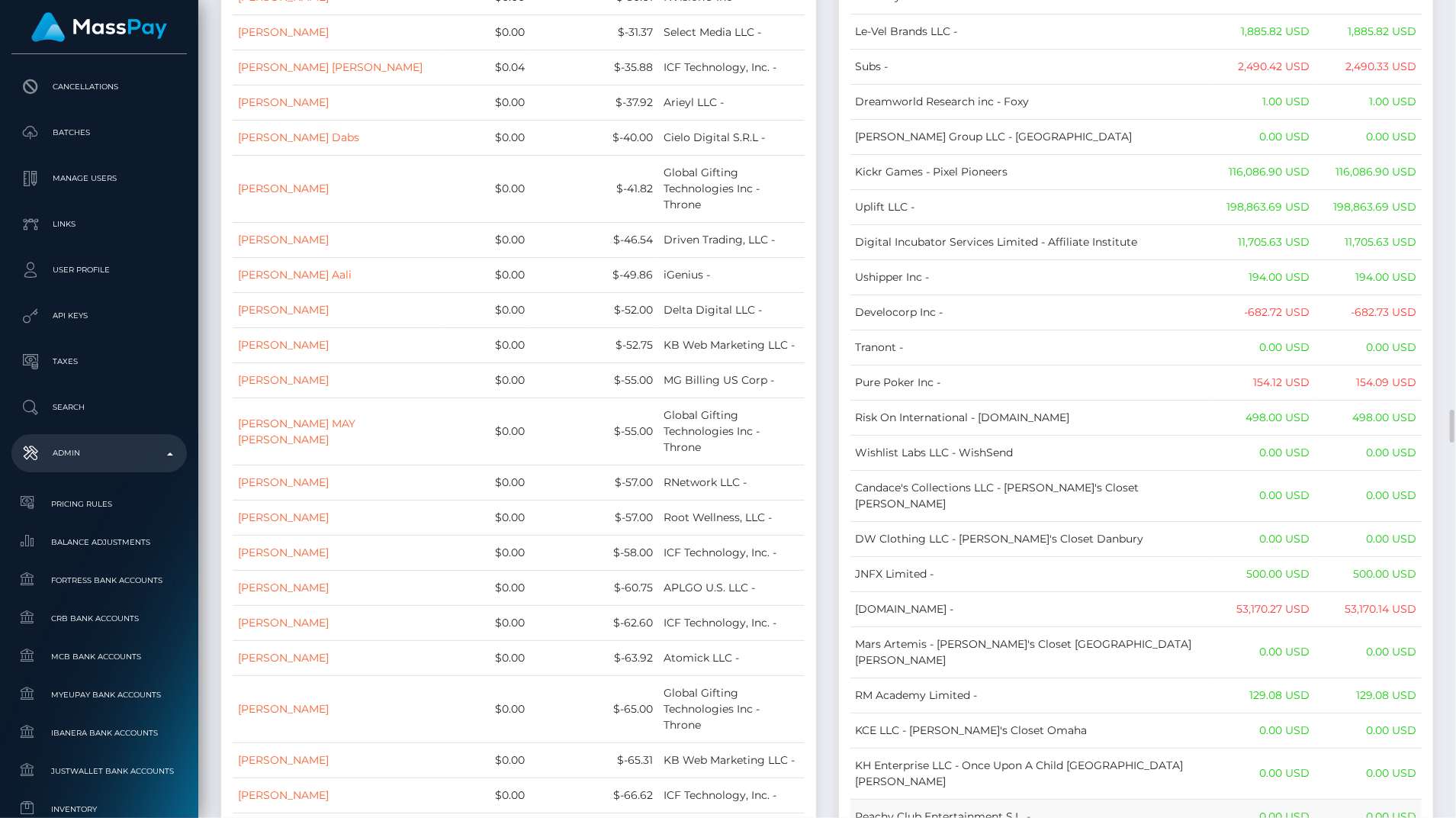
drag, startPoint x: 1455, startPoint y: 396, endPoint x: 1411, endPoint y: 609, distance: 217.5
click at [1411, 609] on div "Admin Finance Loading... Loading..." at bounding box center [827, 409] width 1258 height 818
drag, startPoint x: 1411, startPoint y: 609, endPoint x: 1438, endPoint y: 402, distance: 208.8
click at [1438, 402] on div "Client Balances Name Wallet Balance Ledger Balance RNetwork LLC - 33,033.21 USD…" at bounding box center [1136, 25] width 618 height 20098
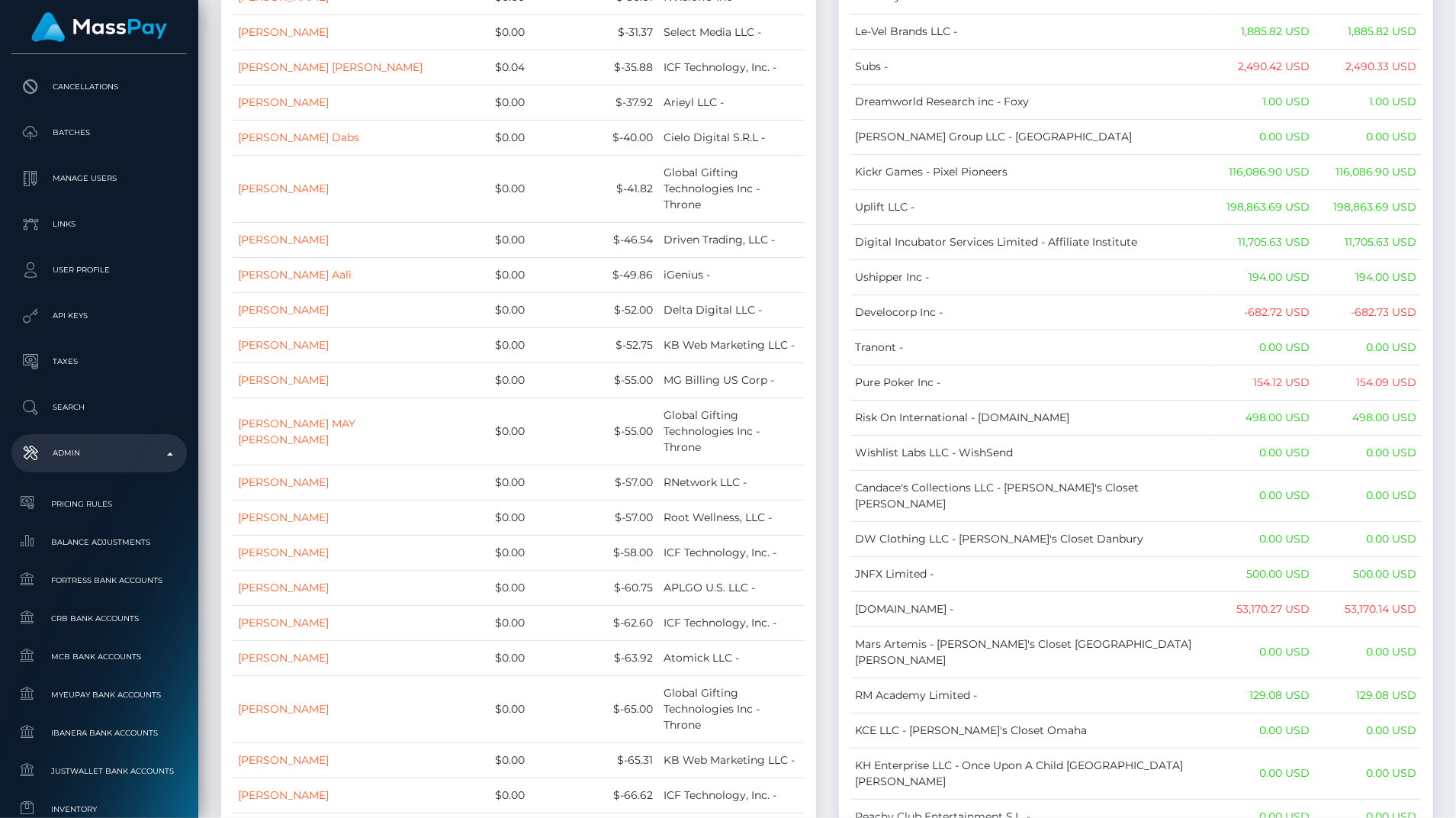
scroll to position [10922, 0]
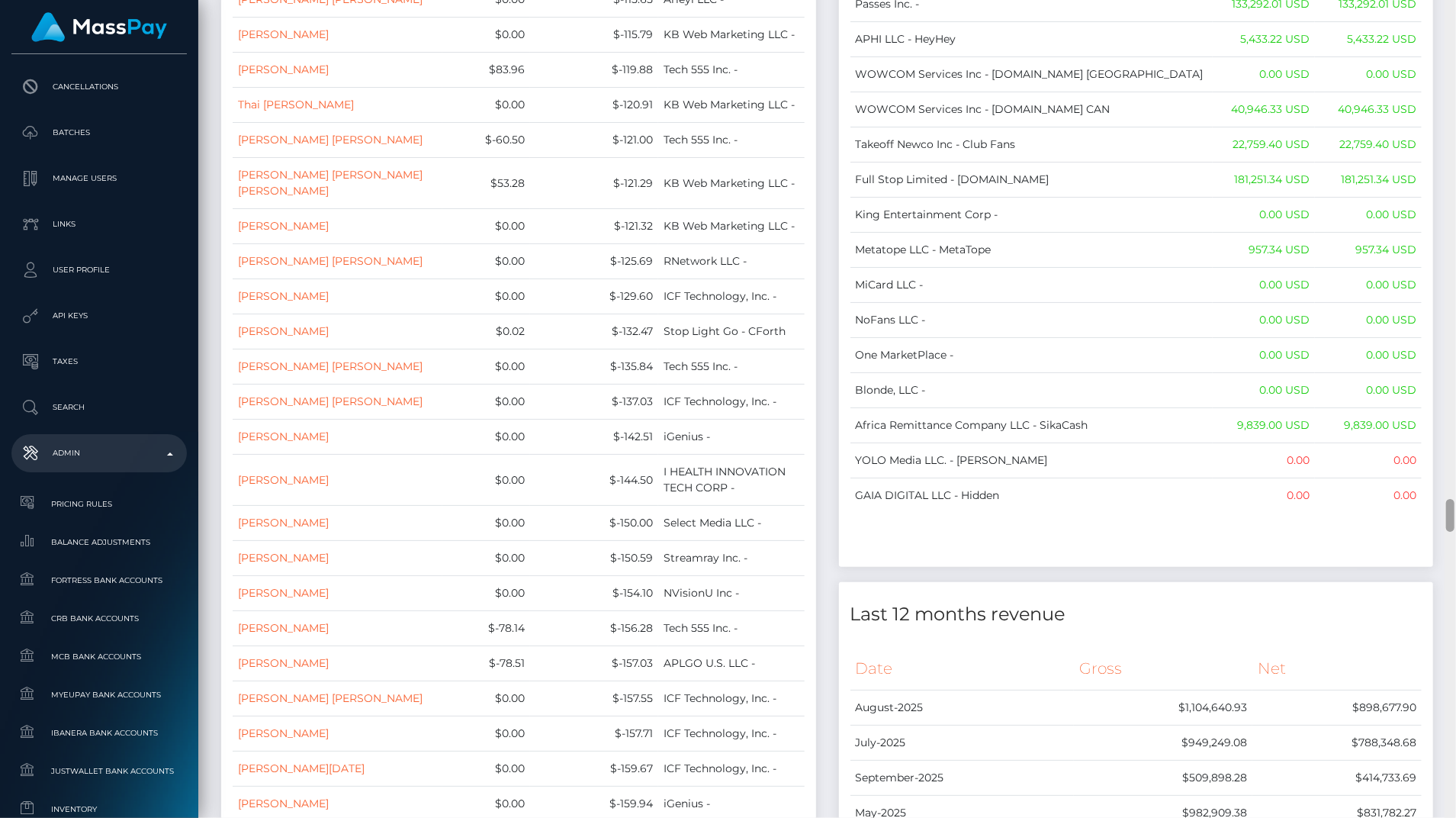
drag, startPoint x: 1454, startPoint y: 446, endPoint x: 1438, endPoint y: 496, distance: 52.5
click at [1438, 496] on div "Admin Finance Loading... Loading..." at bounding box center [827, 409] width 1258 height 818
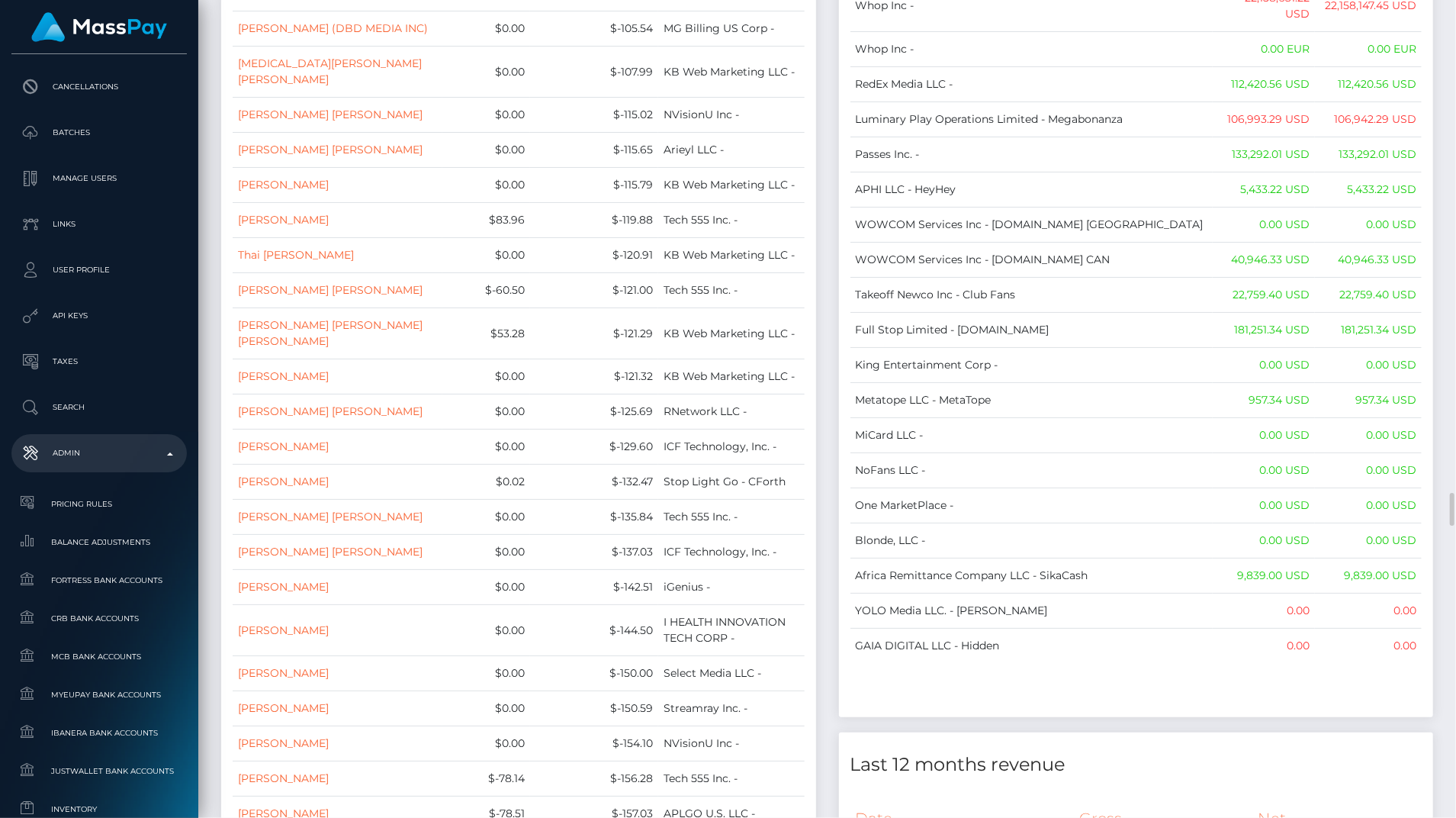
drag, startPoint x: 1422, startPoint y: 400, endPoint x: 1393, endPoint y: 381, distance: 34.7
click at [1394, 628] on td "0.00" at bounding box center [1368, 646] width 107 height 35
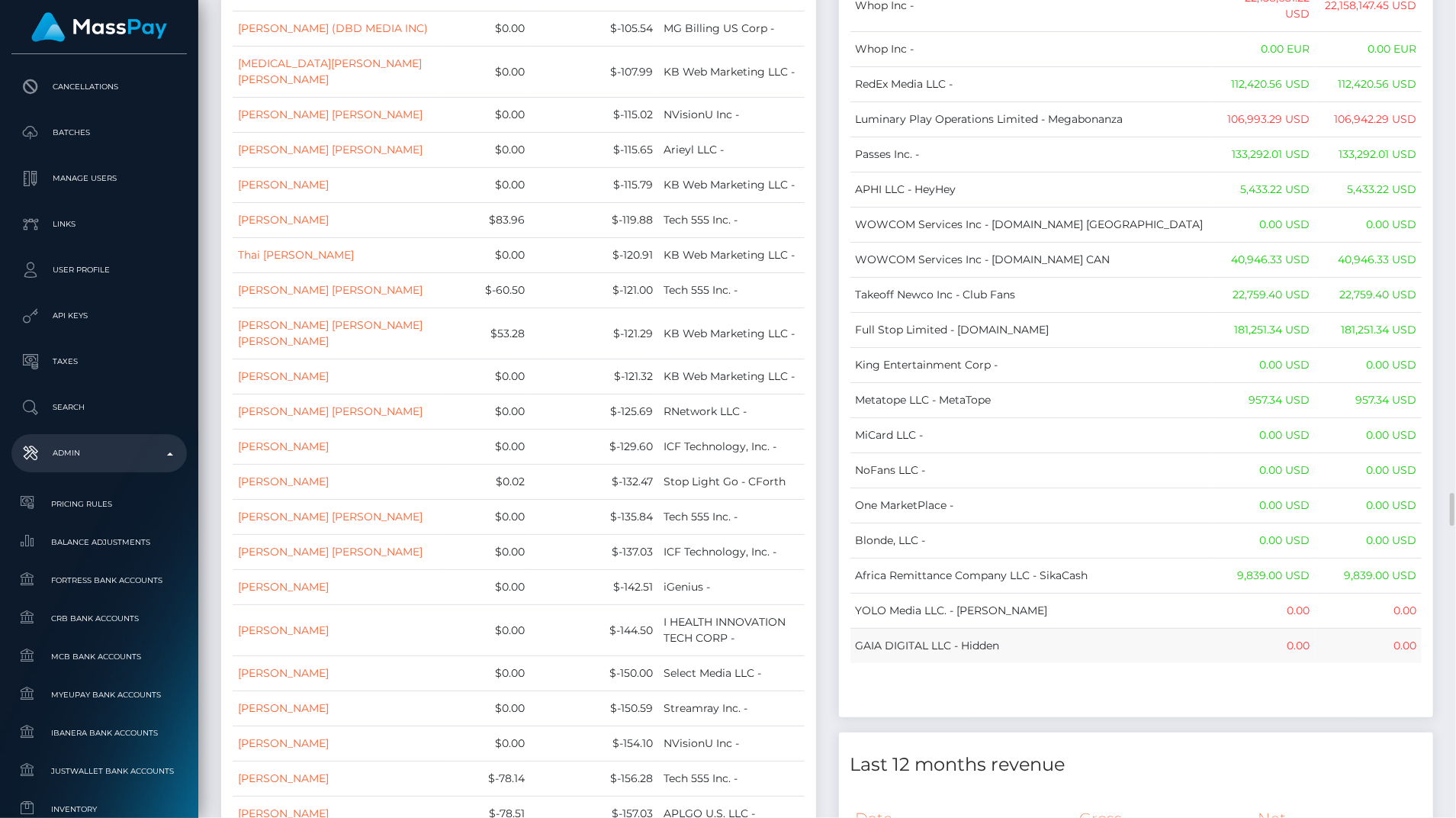
click at [1394, 628] on td "0.00" at bounding box center [1368, 646] width 107 height 35
drag, startPoint x: 1394, startPoint y: 385, endPoint x: 1366, endPoint y: 303, distance: 86.6
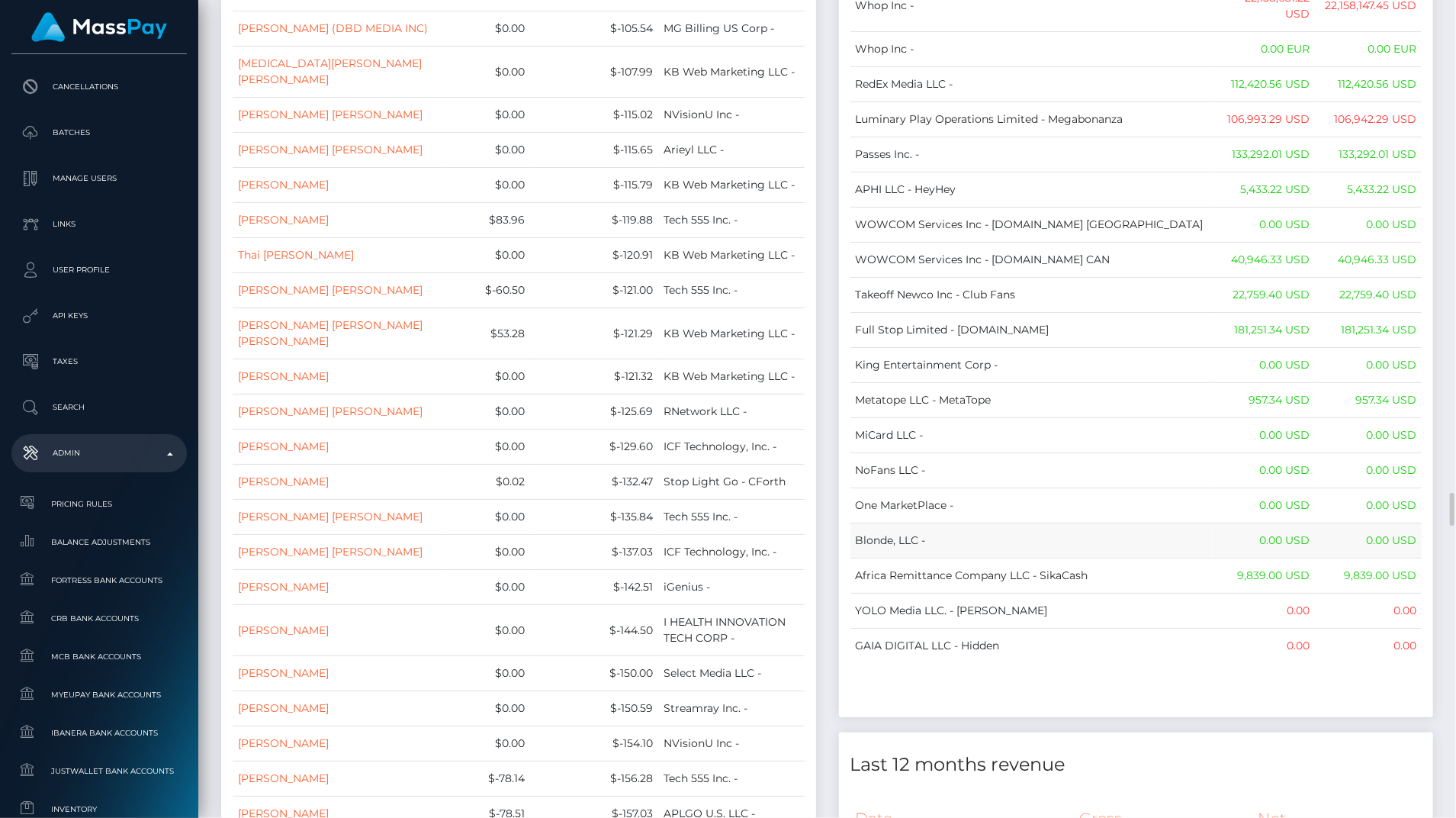
click at [1366, 523] on td "0.00 USD" at bounding box center [1368, 540] width 107 height 35
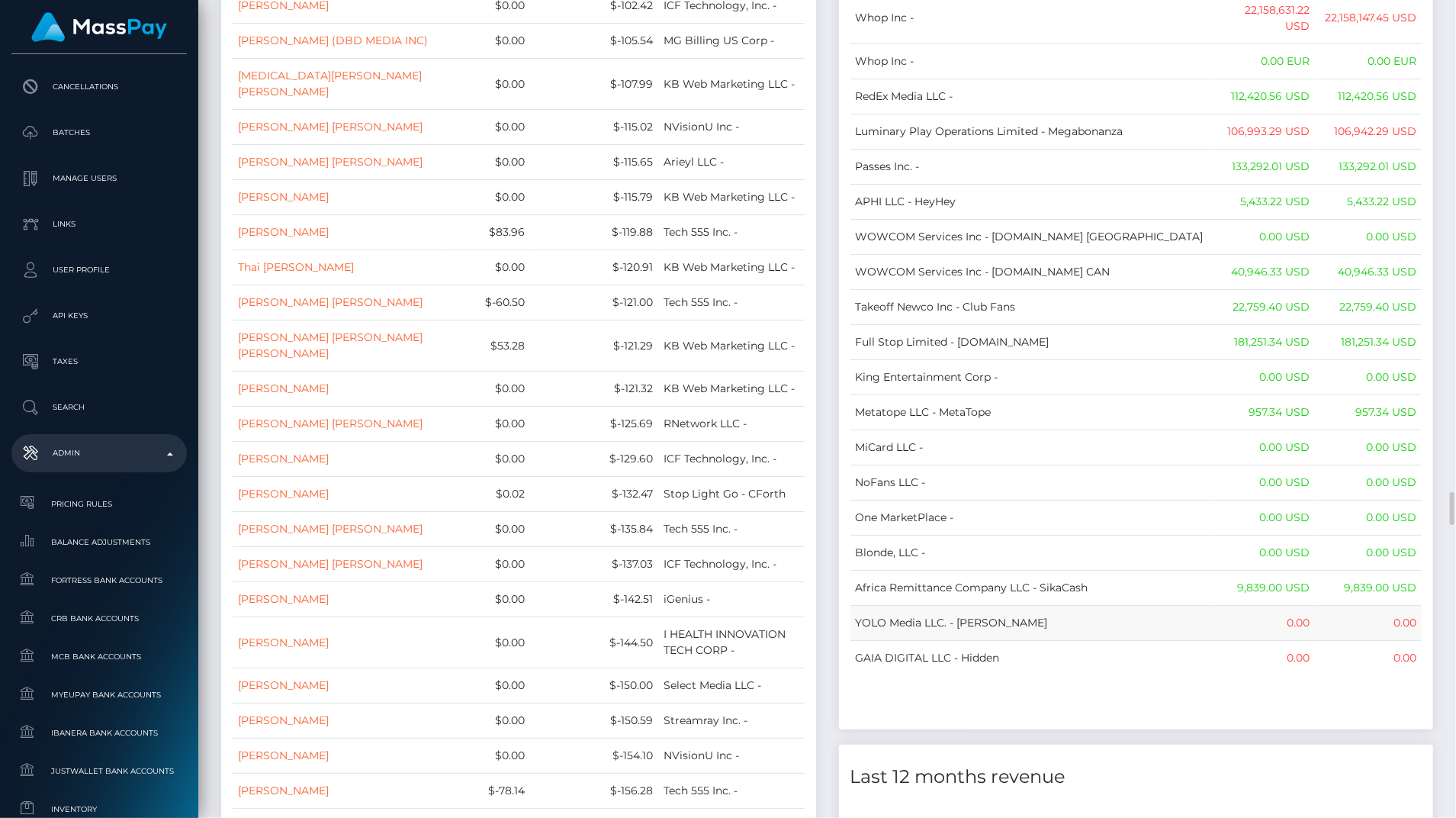
scroll to position [12151, 0]
drag, startPoint x: 1411, startPoint y: 400, endPoint x: 1426, endPoint y: 466, distance: 67.7
click at [1410, 642] on td "0.00" at bounding box center [1368, 659] width 107 height 35
click at [1366, 642] on td "0.00" at bounding box center [1368, 659] width 107 height 35
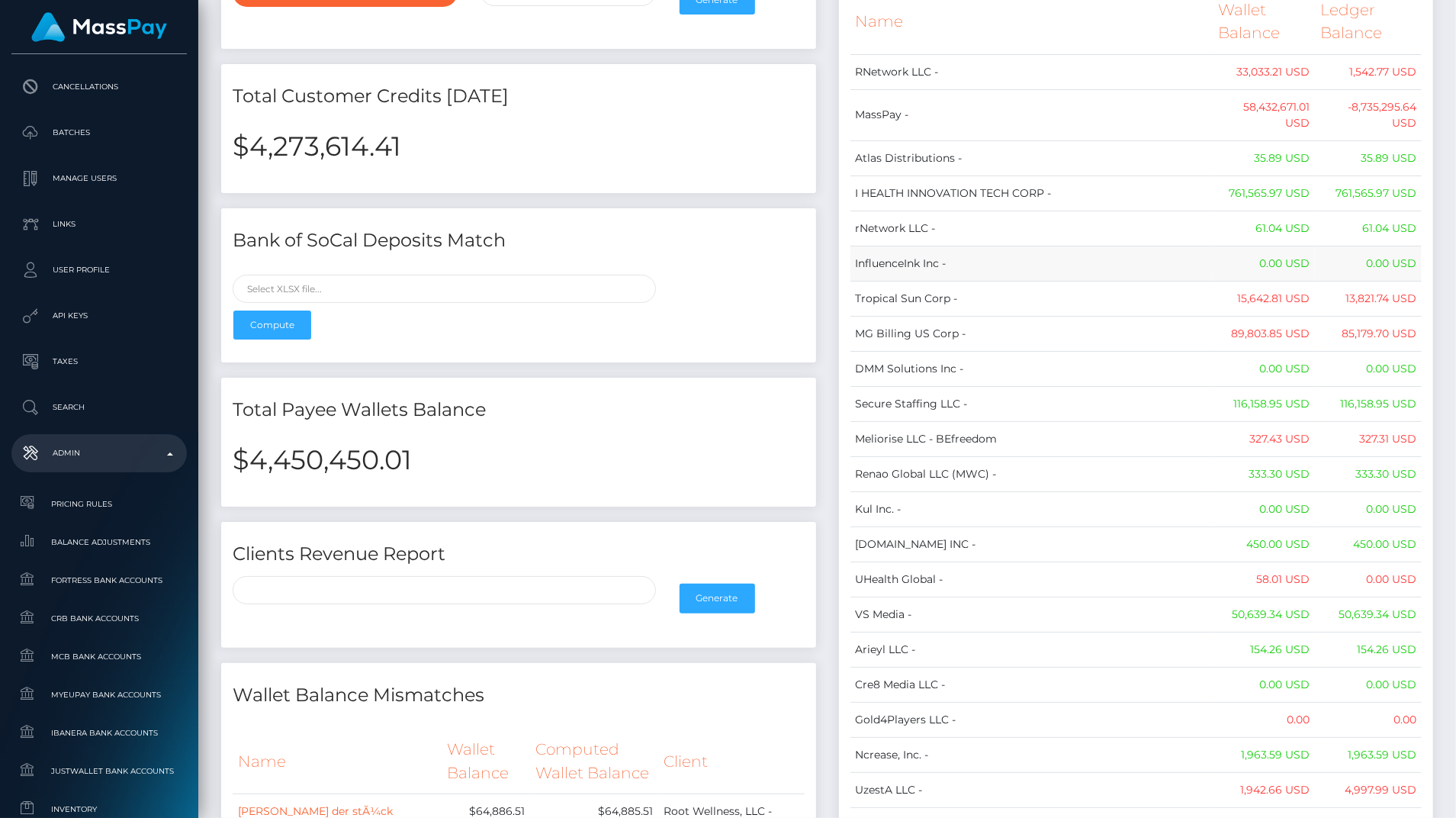
scroll to position [0, 0]
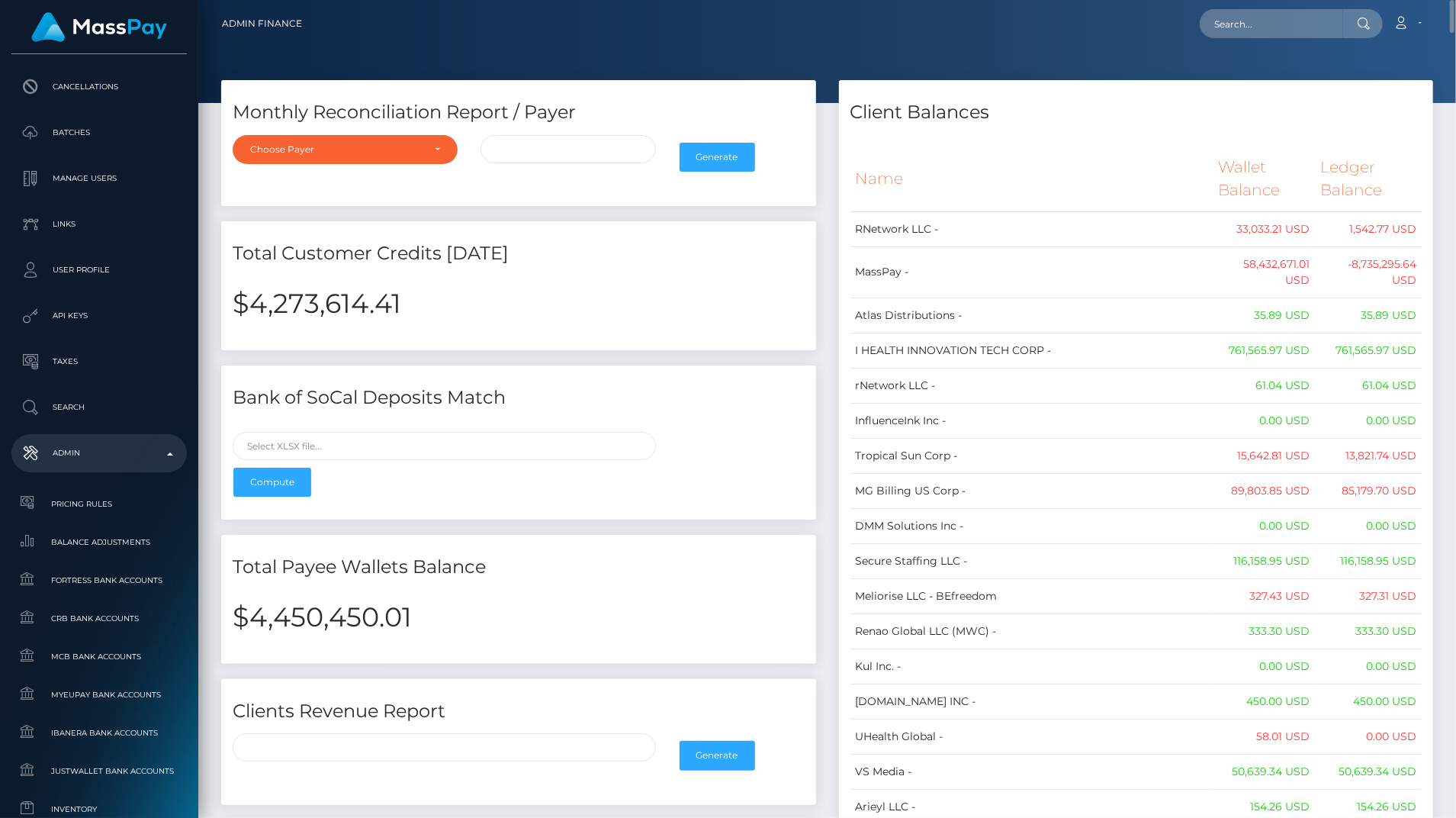
drag, startPoint x: 1411, startPoint y: 407, endPoint x: 881, endPoint y: 203, distance: 567.9
click at [861, 169] on th "Name" at bounding box center [1031, 179] width 363 height 65
click at [861, 171] on th "Name" at bounding box center [1031, 179] width 363 height 65
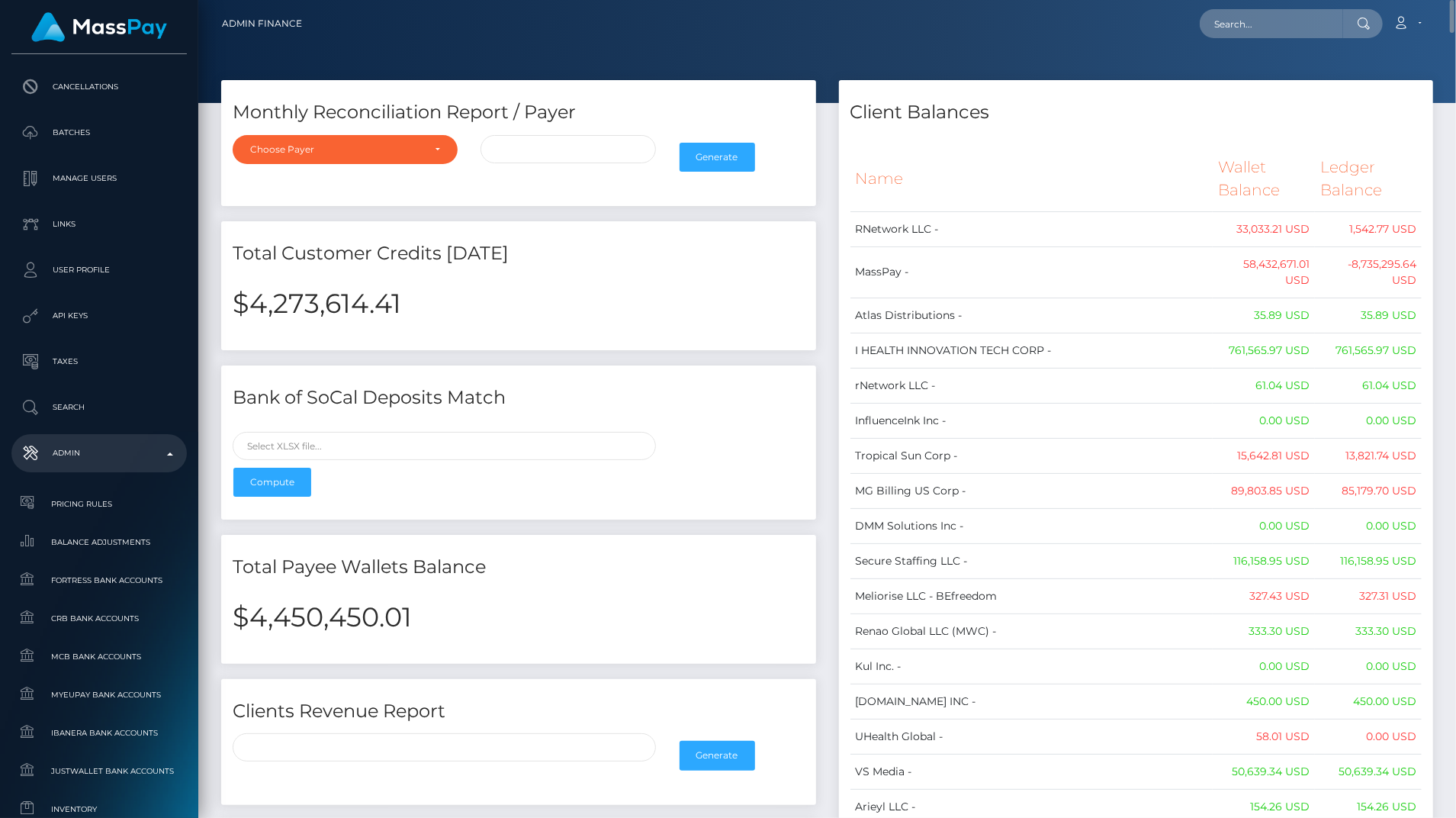
click at [861, 171] on th "Name" at bounding box center [1031, 179] width 363 height 65
drag, startPoint x: 861, startPoint y: 171, endPoint x: 873, endPoint y: 215, distance: 45.6
drag, startPoint x: 873, startPoint y: 215, endPoint x: 851, endPoint y: 220, distance: 22.6
click at [851, 220] on td "RNetwork LLC -" at bounding box center [1031, 229] width 363 height 35
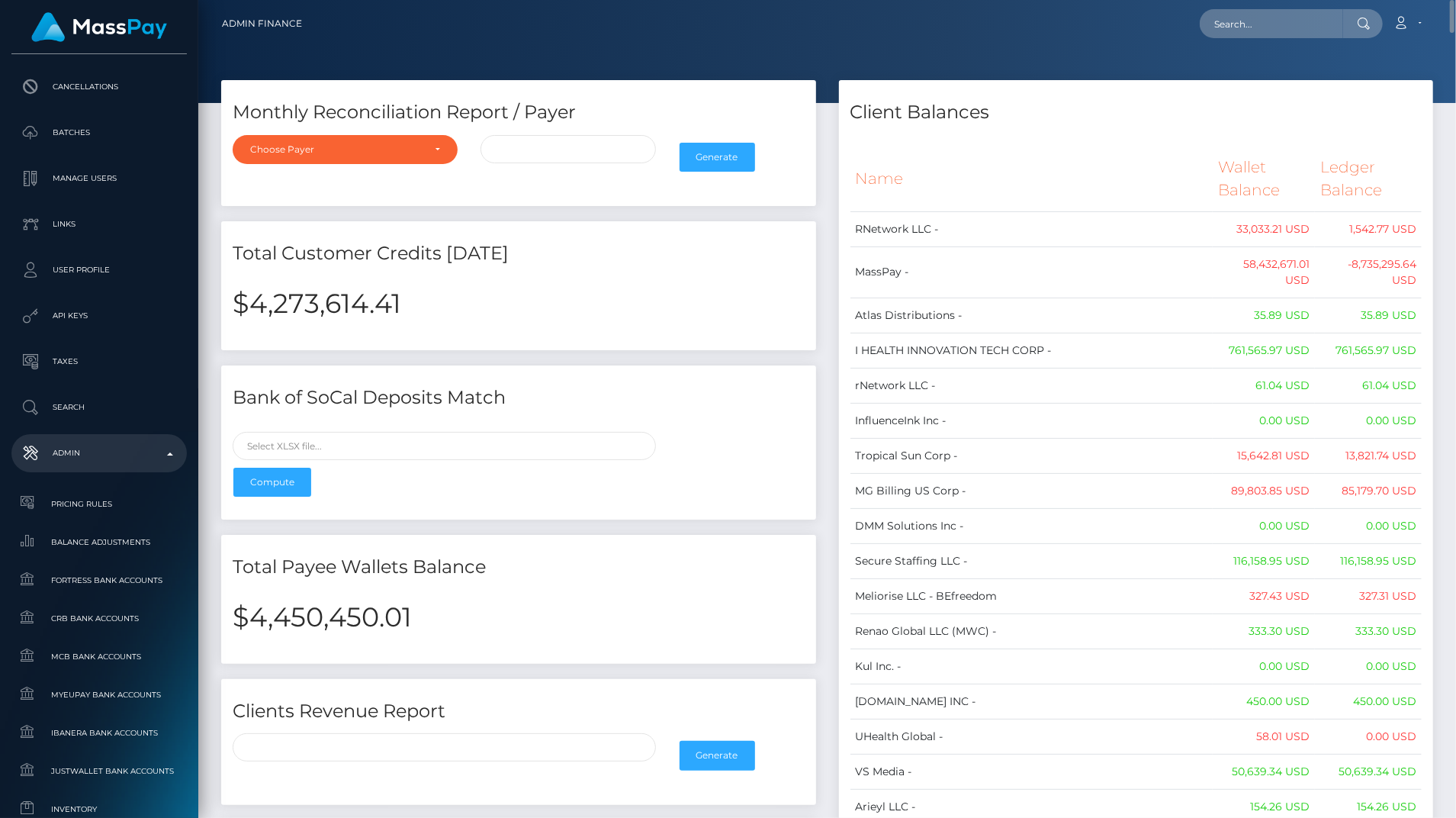
click at [863, 177] on th "Name" at bounding box center [1031, 179] width 363 height 65
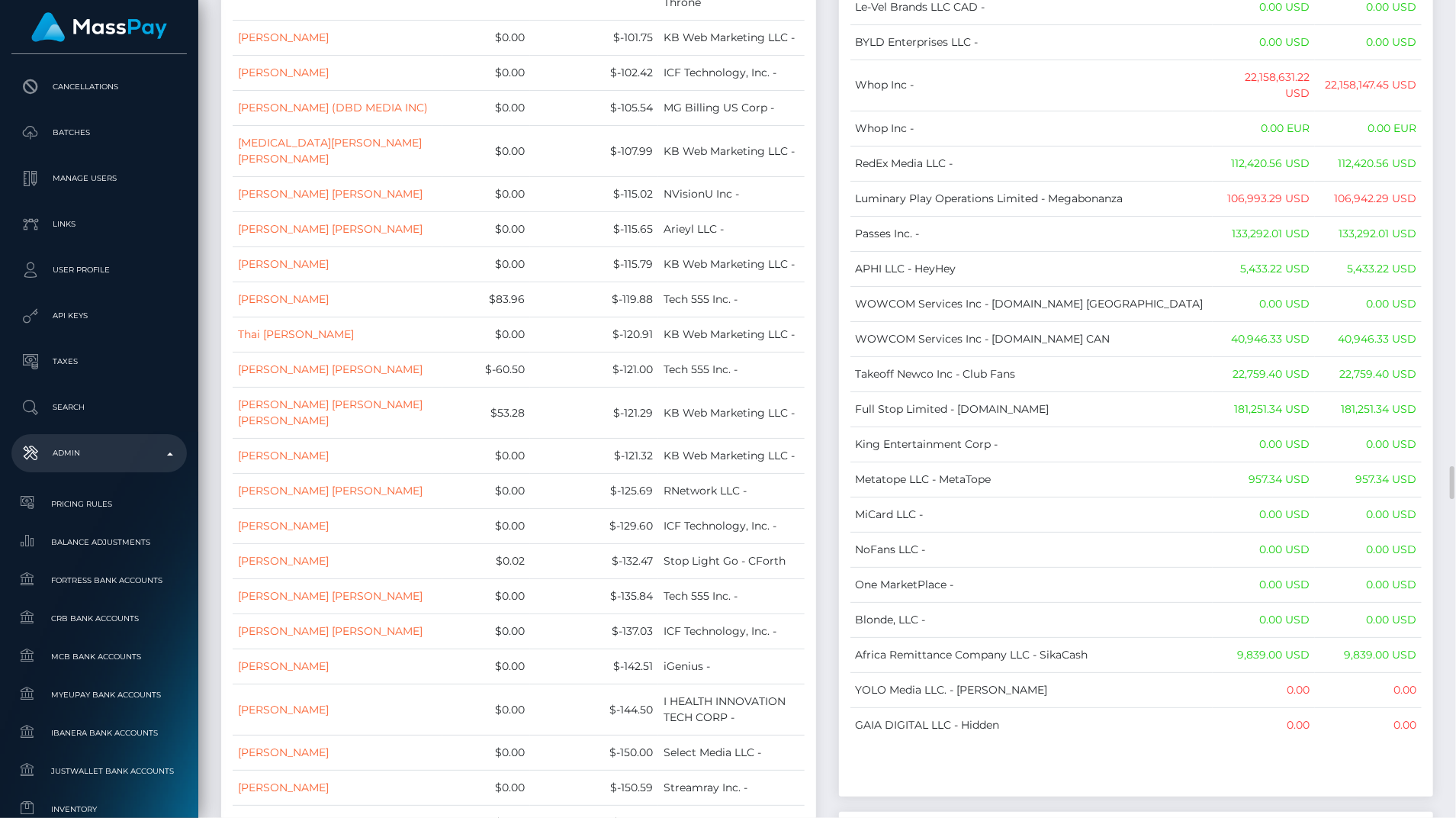
scroll to position [12154, 0]
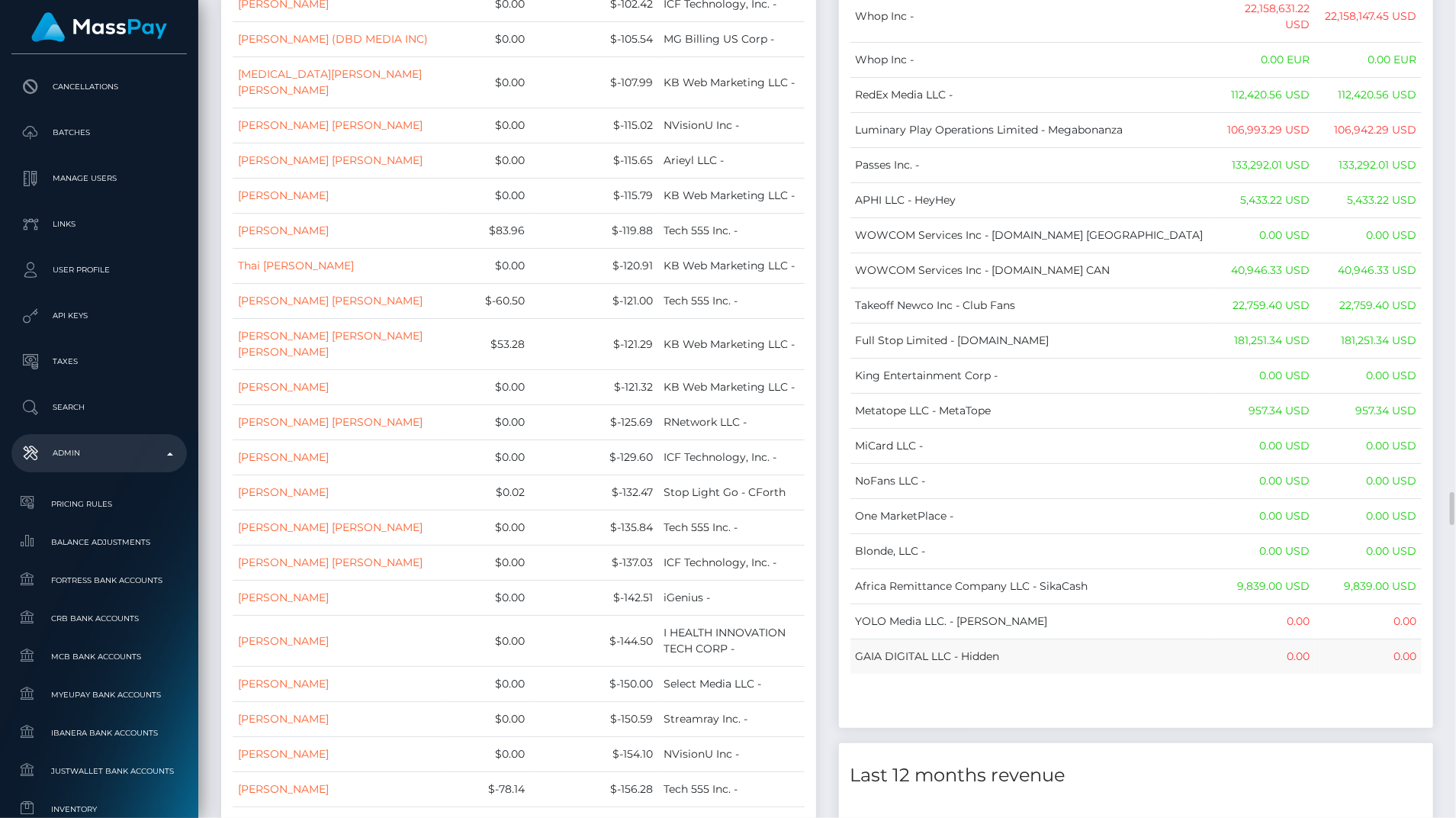
drag, startPoint x: 859, startPoint y: 178, endPoint x: 1408, endPoint y: 408, distance: 595.2
copy table "Name Wallet Balance Ledger Balance RNetwork LLC - 33,033.21 USD 1,542.77 USD Ma…"
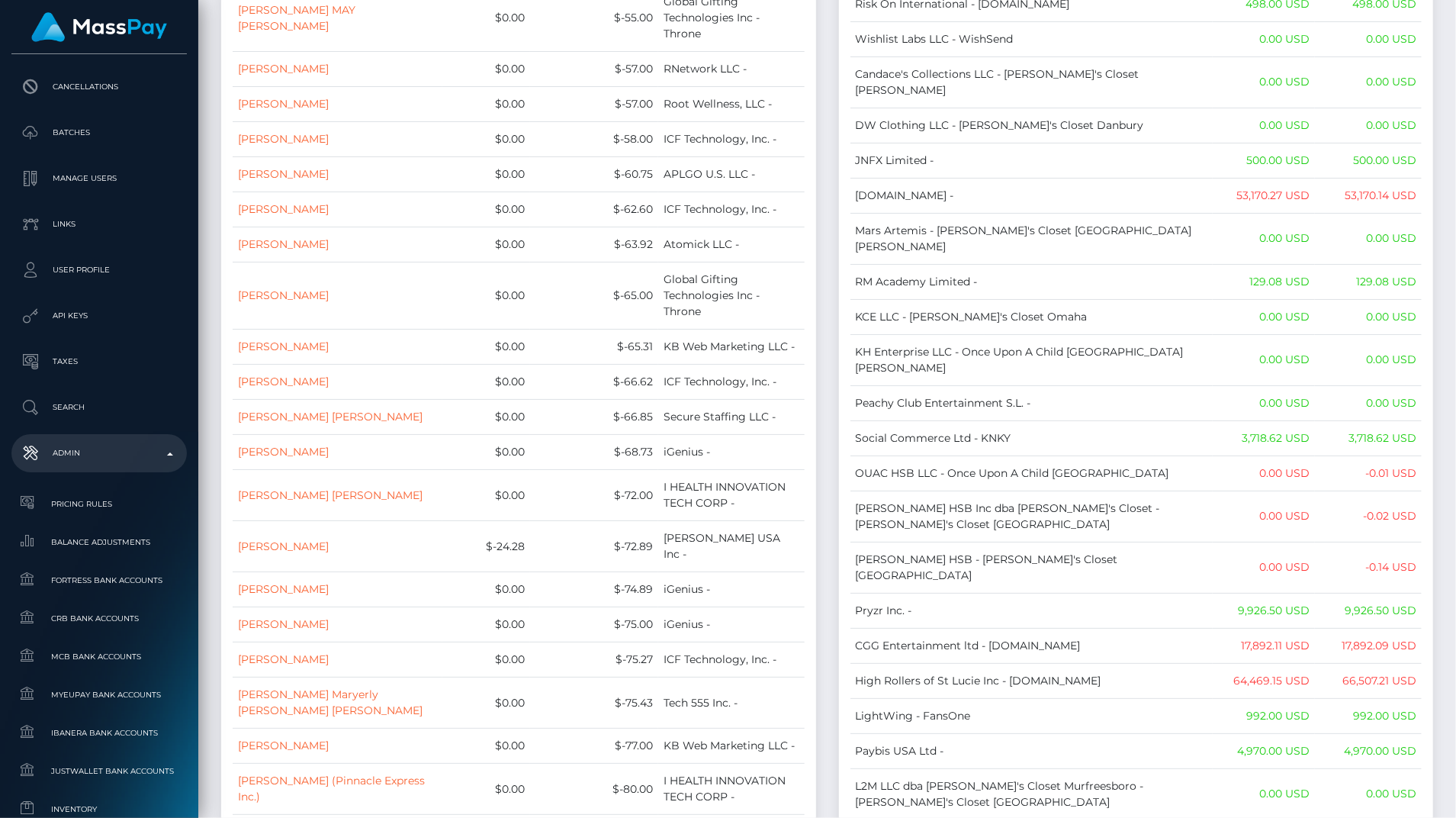
scroll to position [9700, 0]
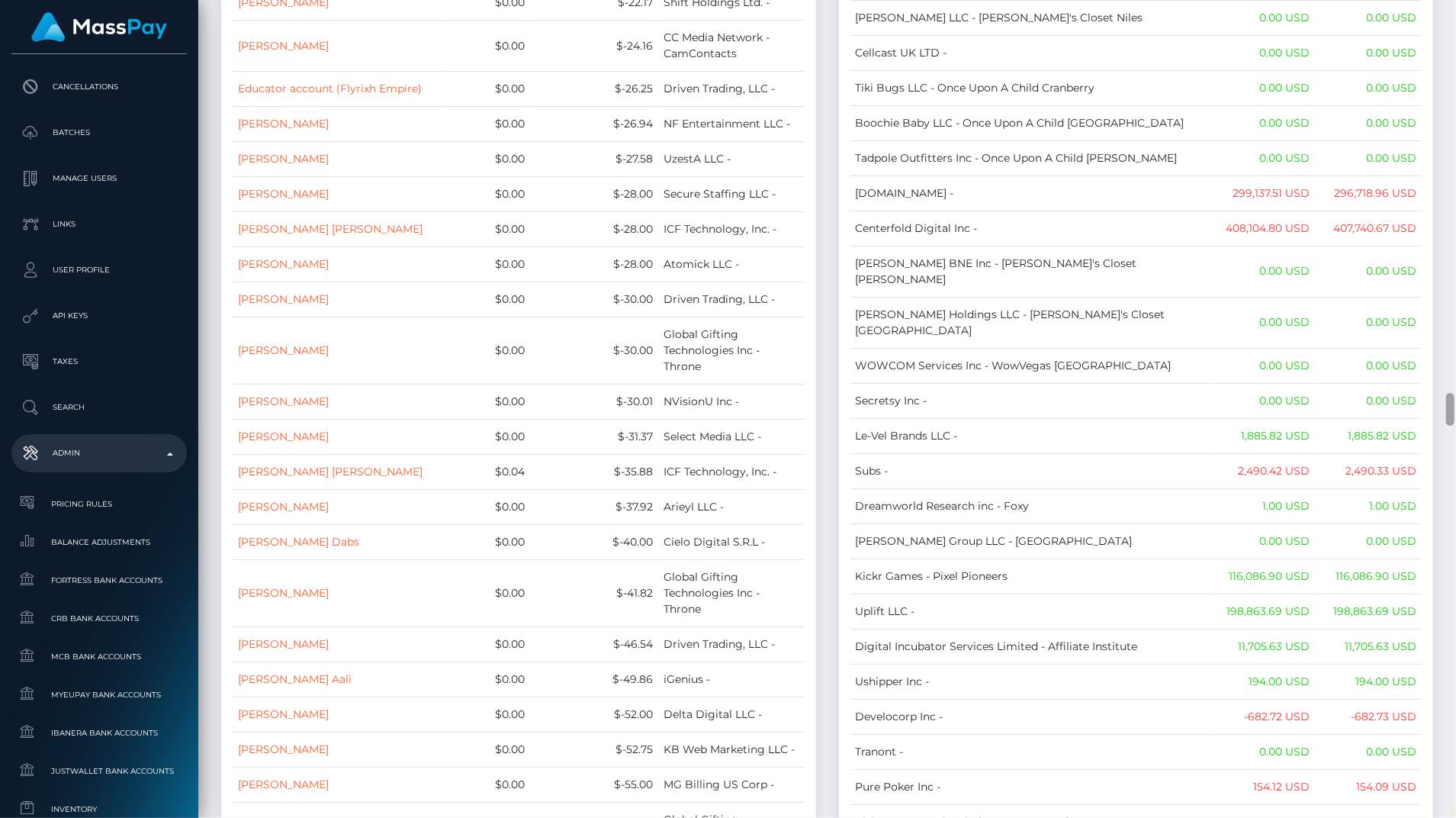
click at [1451, 31] on div at bounding box center [1450, 409] width 12 height 818
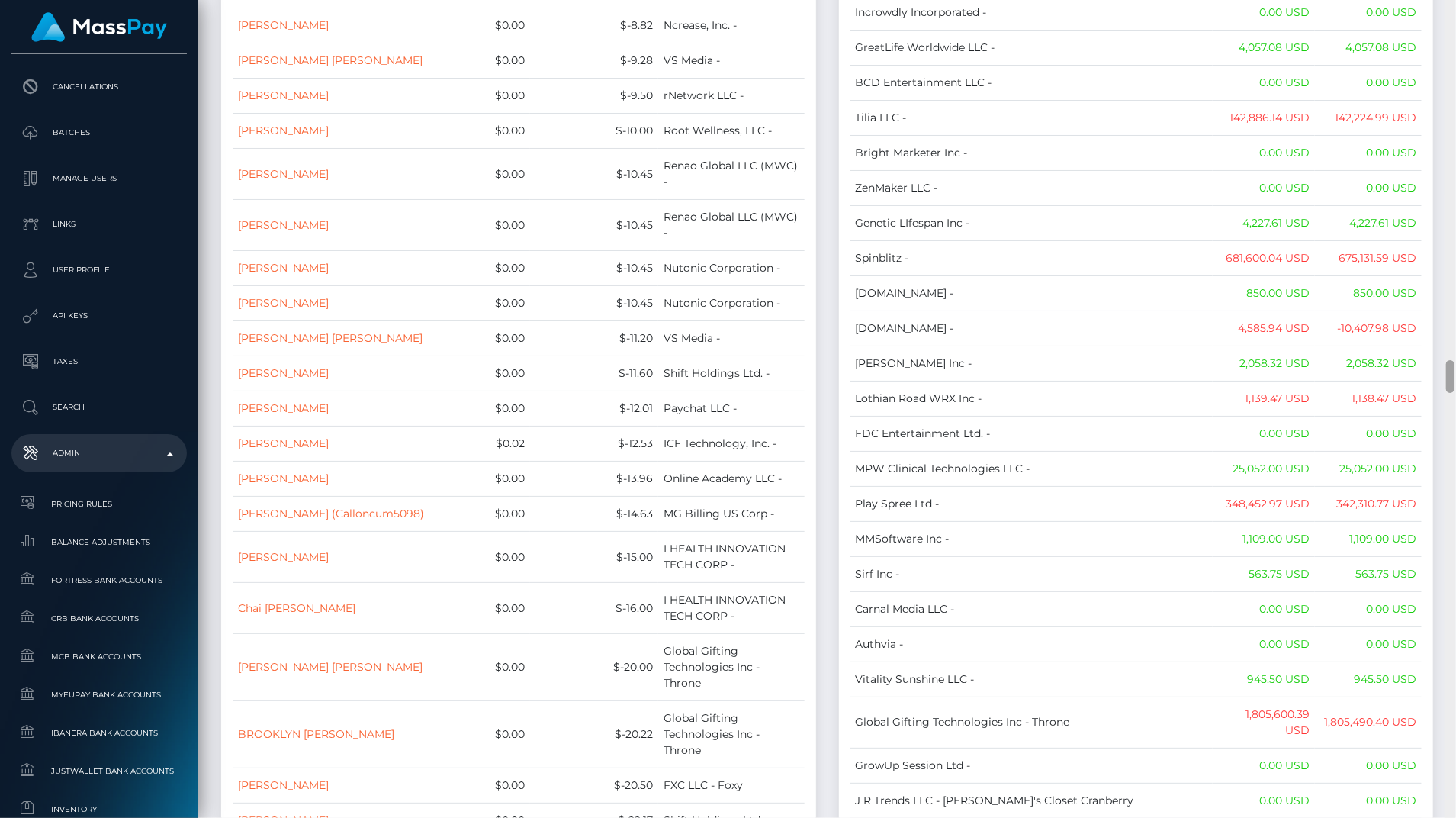
click at [1451, 35] on div at bounding box center [1450, 409] width 12 height 818
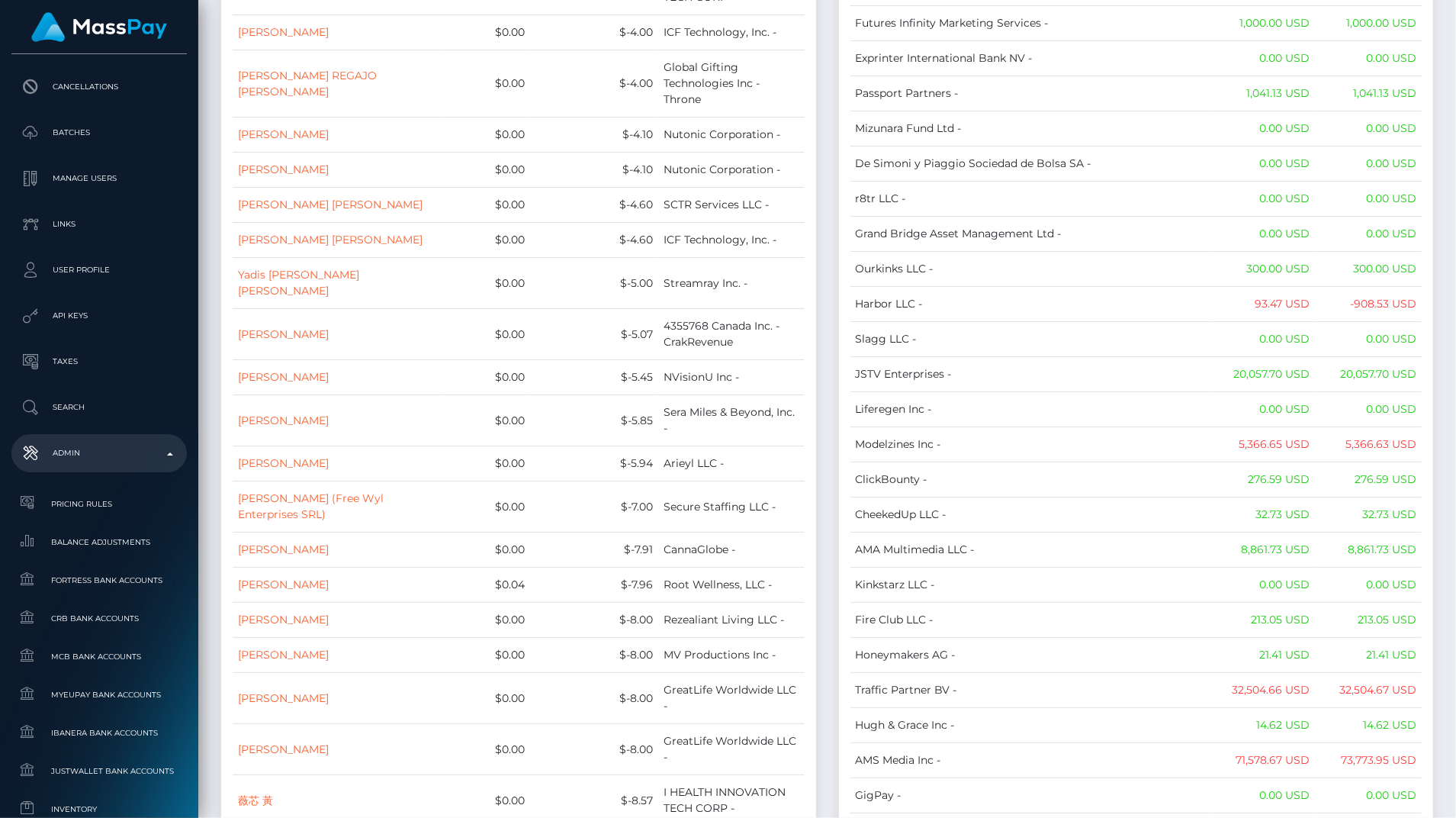
click at [1451, 35] on div at bounding box center [1450, 409] width 12 height 818
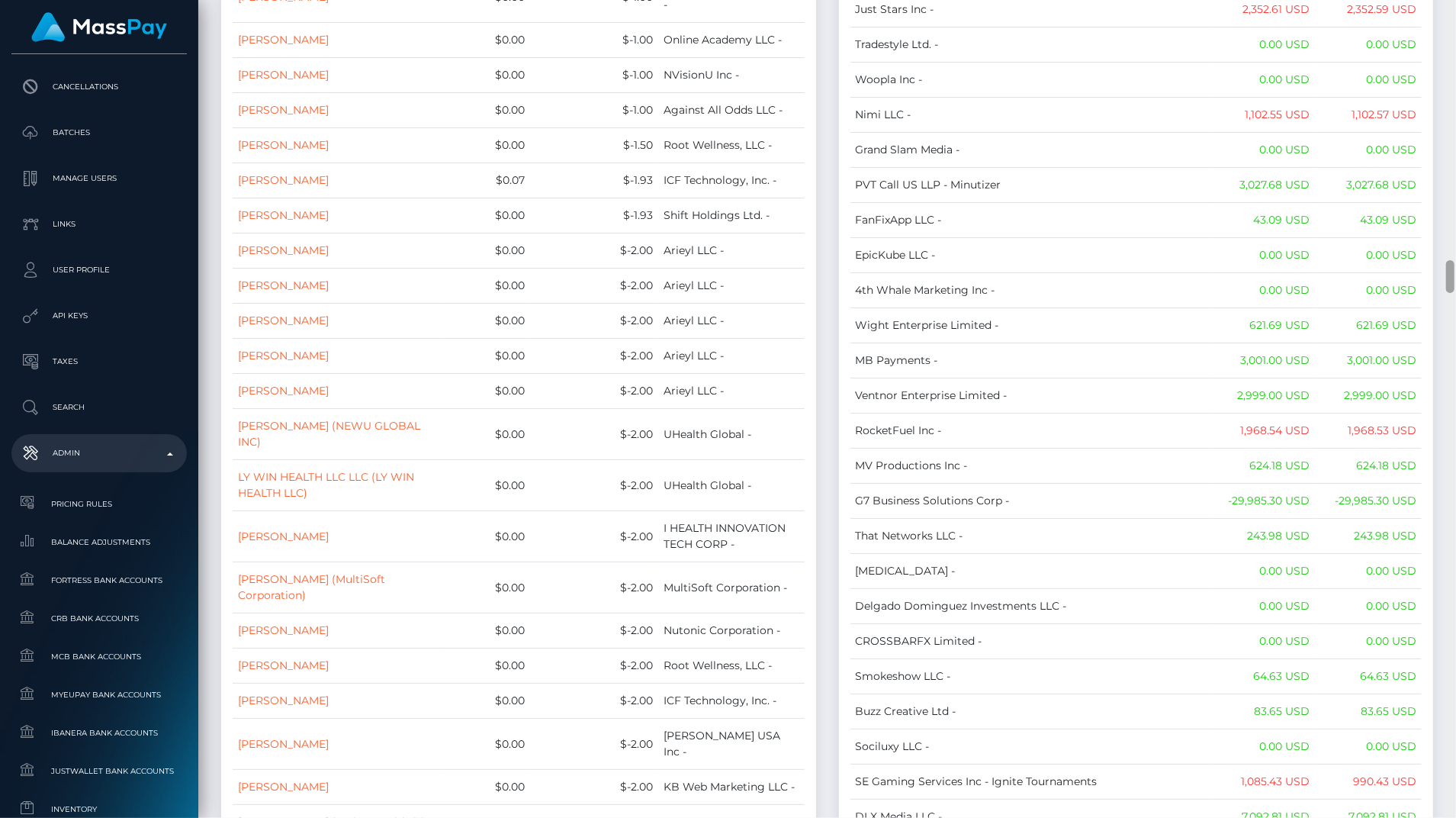
click at [1451, 35] on div at bounding box center [1450, 409] width 12 height 818
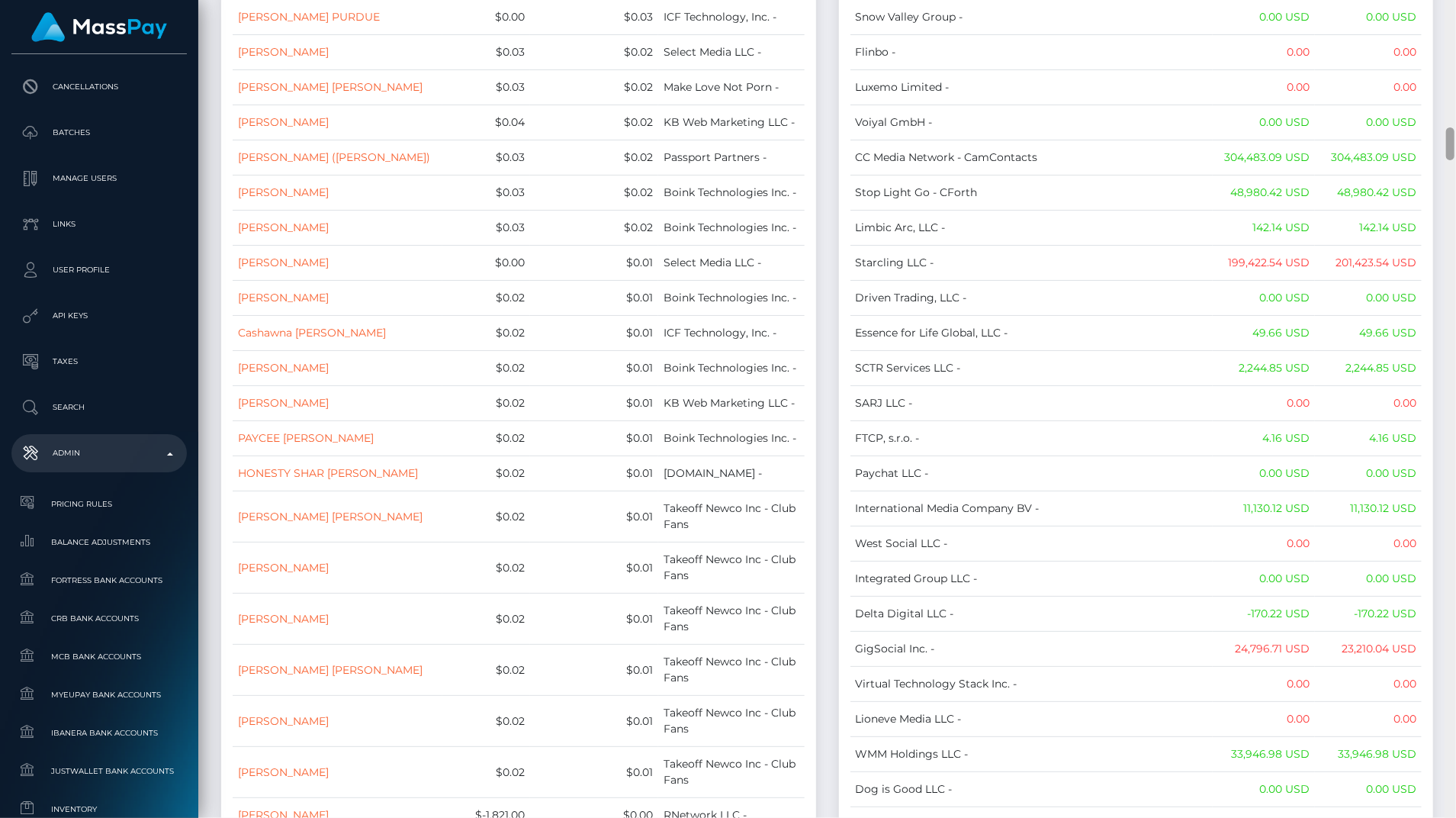
click at [1451, 35] on div at bounding box center [1450, 409] width 12 height 818
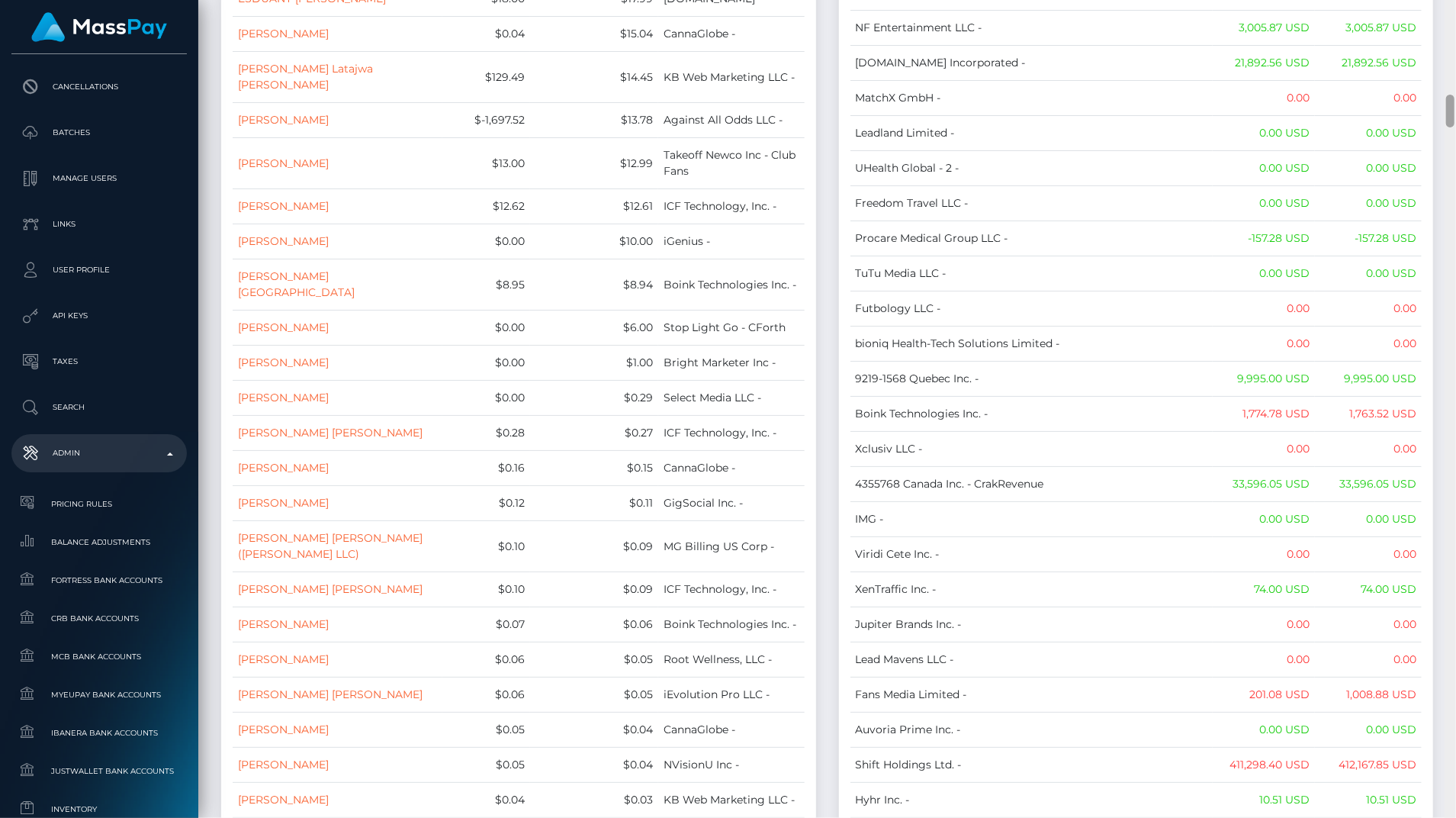
click at [1451, 35] on div at bounding box center [1450, 409] width 12 height 818
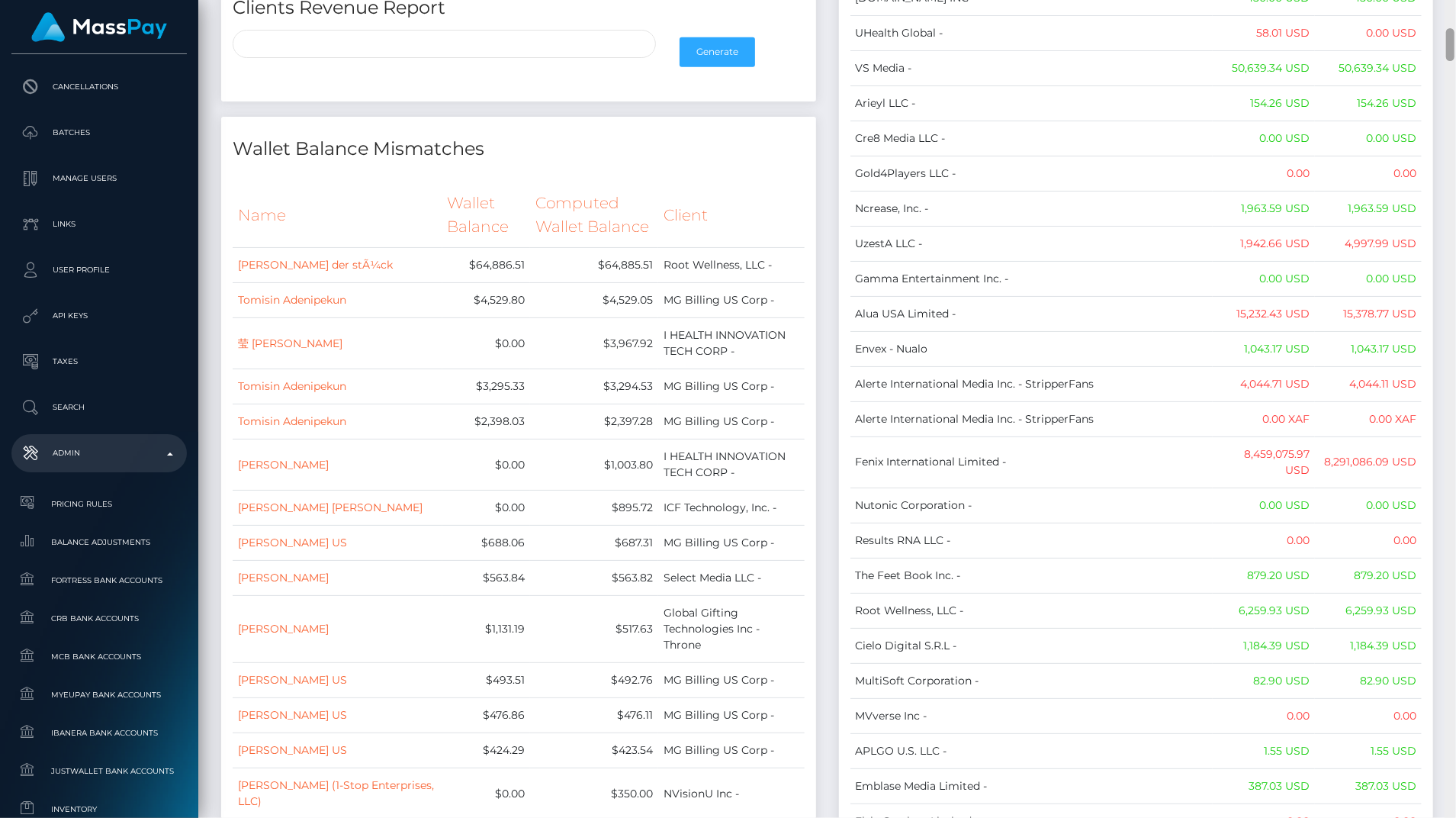
click at [1451, 35] on div at bounding box center [1450, 45] width 8 height 33
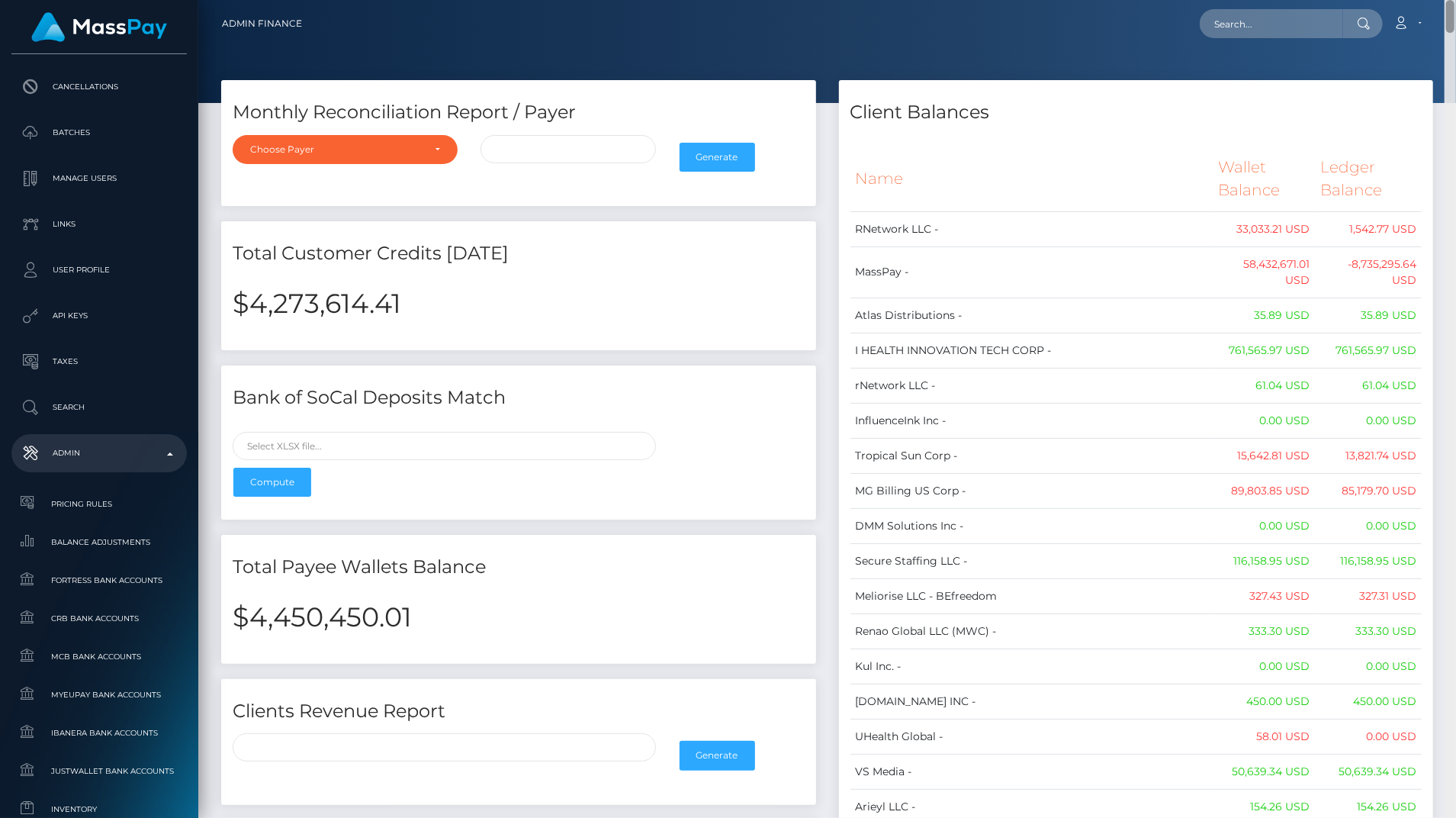
drag, startPoint x: 1451, startPoint y: 35, endPoint x: 1427, endPoint y: -6, distance: 47.5
click at [1427, 0] on html "MassPay Dashboard Transactions Ledger Payees Cancellations Links" at bounding box center [728, 409] width 1456 height 818
click at [345, 609] on h2 "$4,450,450.01" at bounding box center [518, 617] width 572 height 32
copy h2 "4,450,450.01"
